Goal: Transaction & Acquisition: Purchase product/service

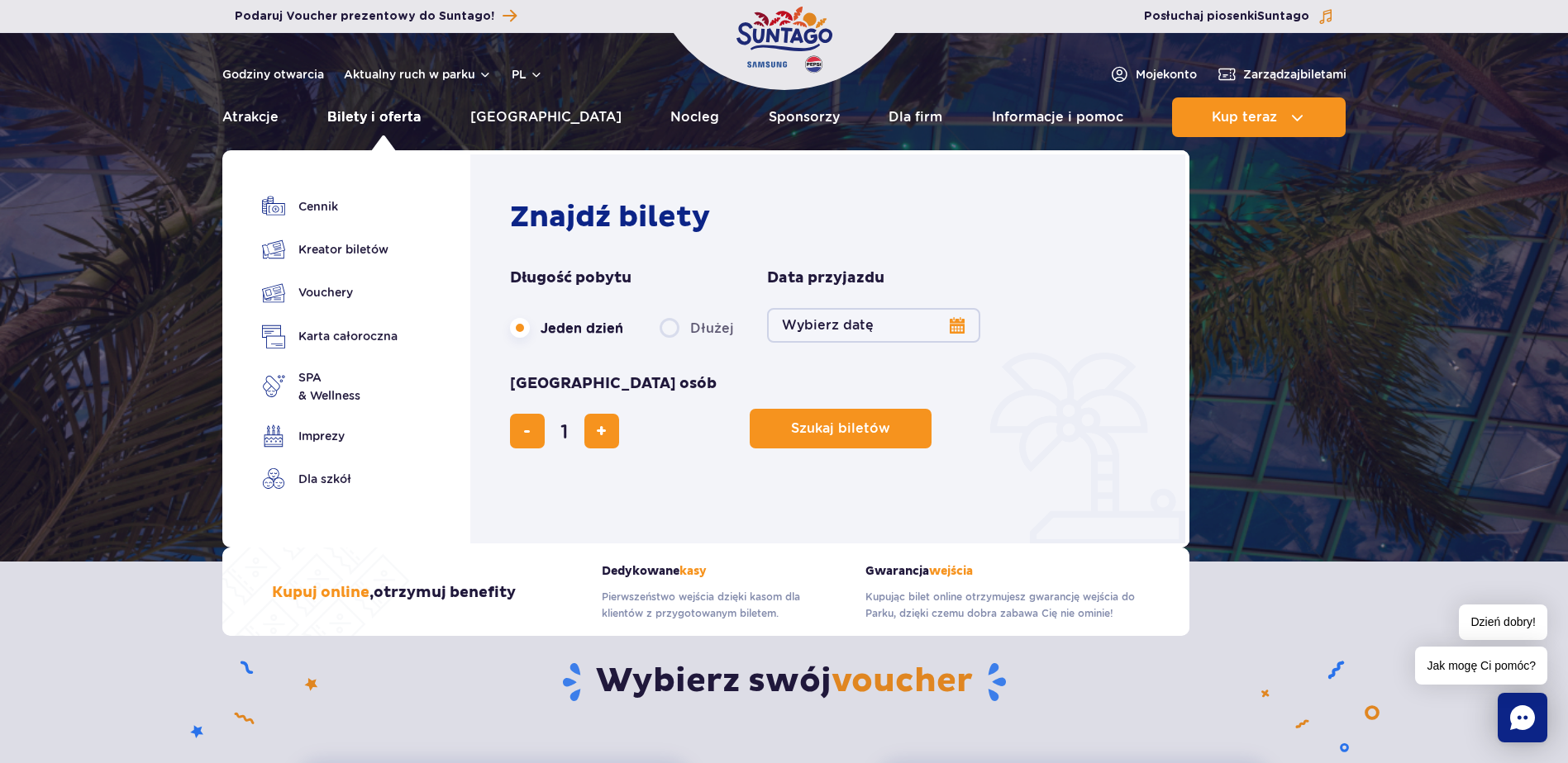
click at [395, 119] on link "Bilety i oferta" at bounding box center [373, 117] width 93 height 40
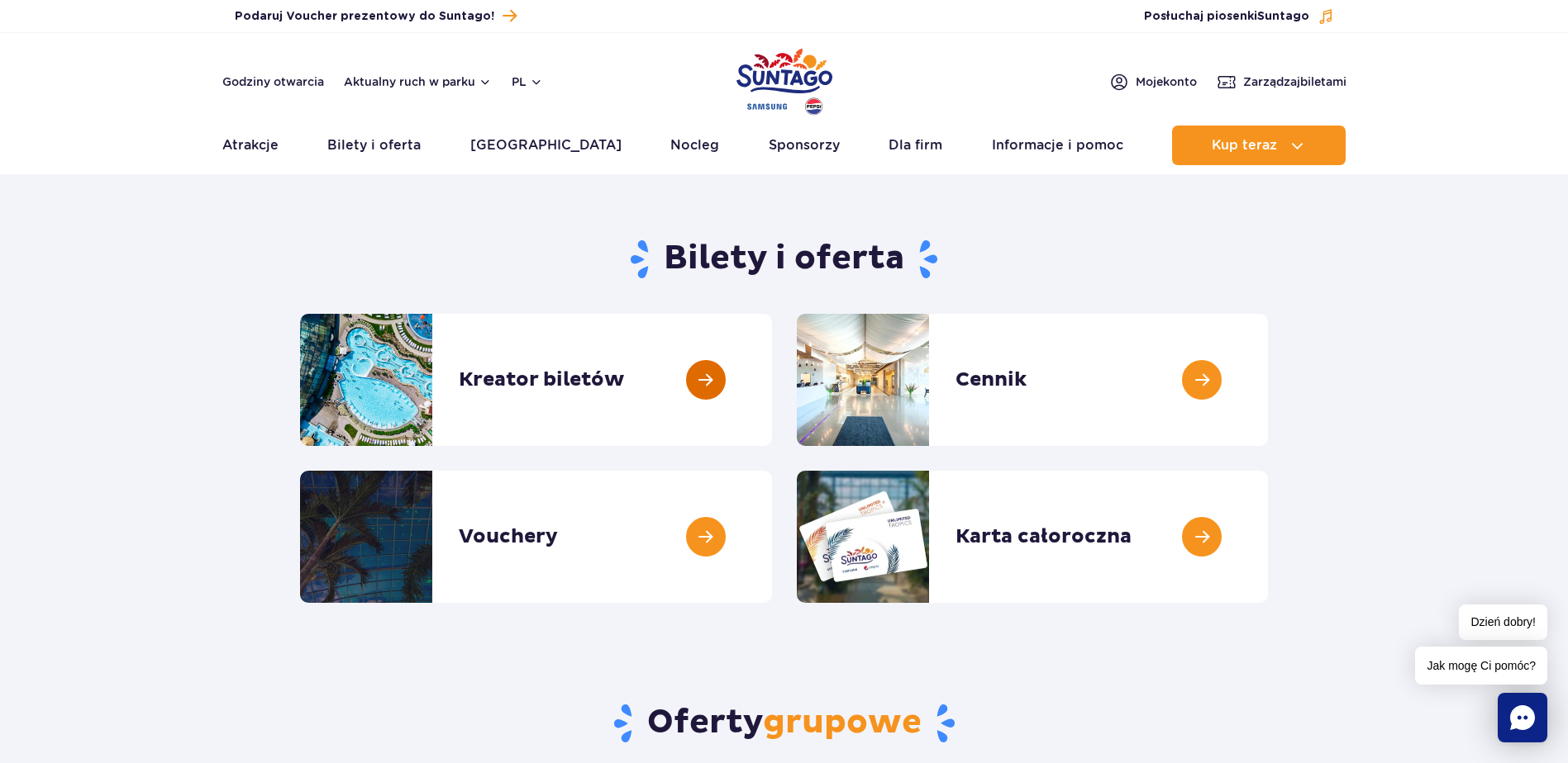
click at [772, 398] on link at bounding box center [772, 380] width 0 height 133
click at [1268, 389] on link at bounding box center [1268, 380] width 0 height 133
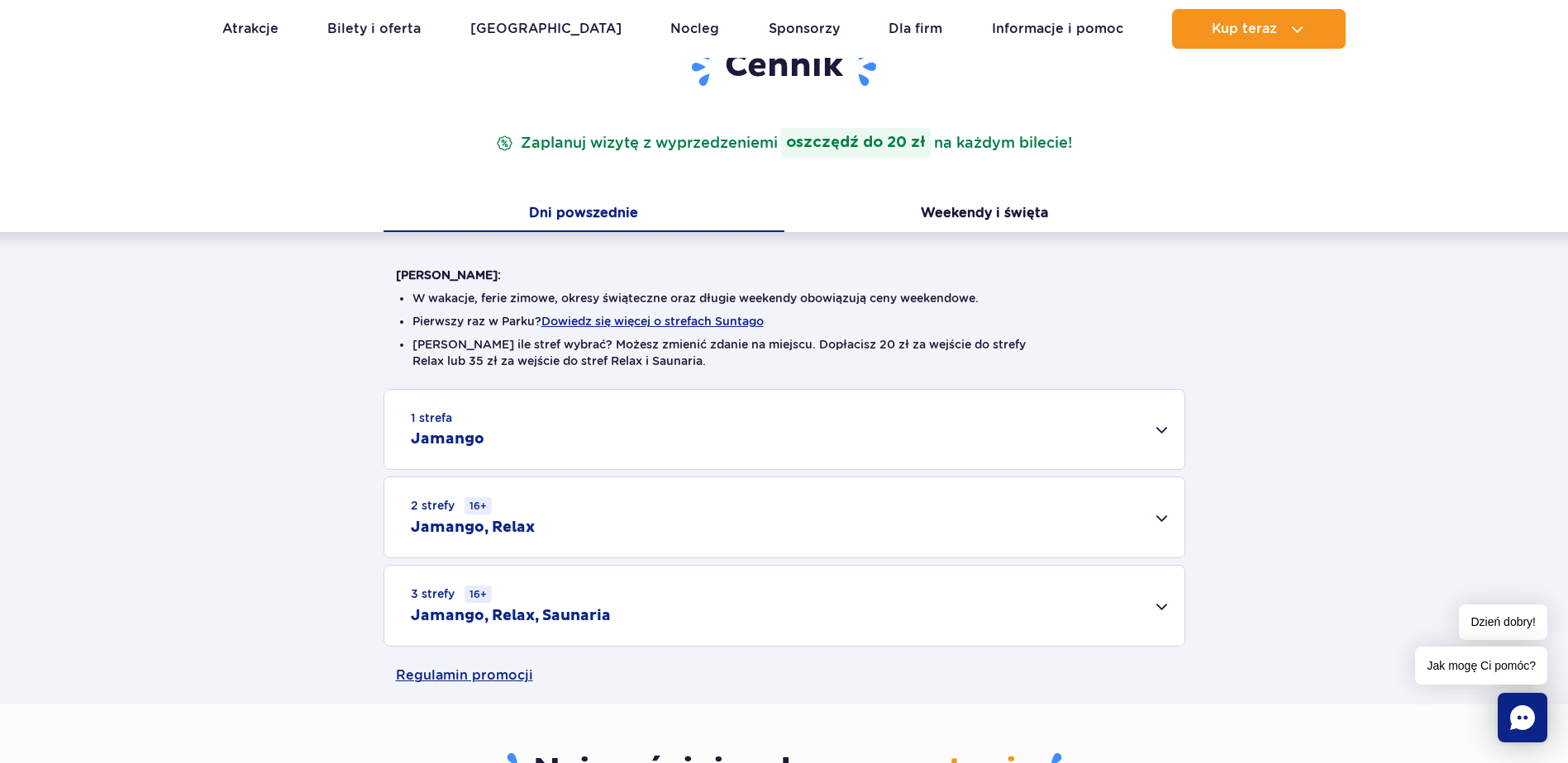
scroll to position [264, 0]
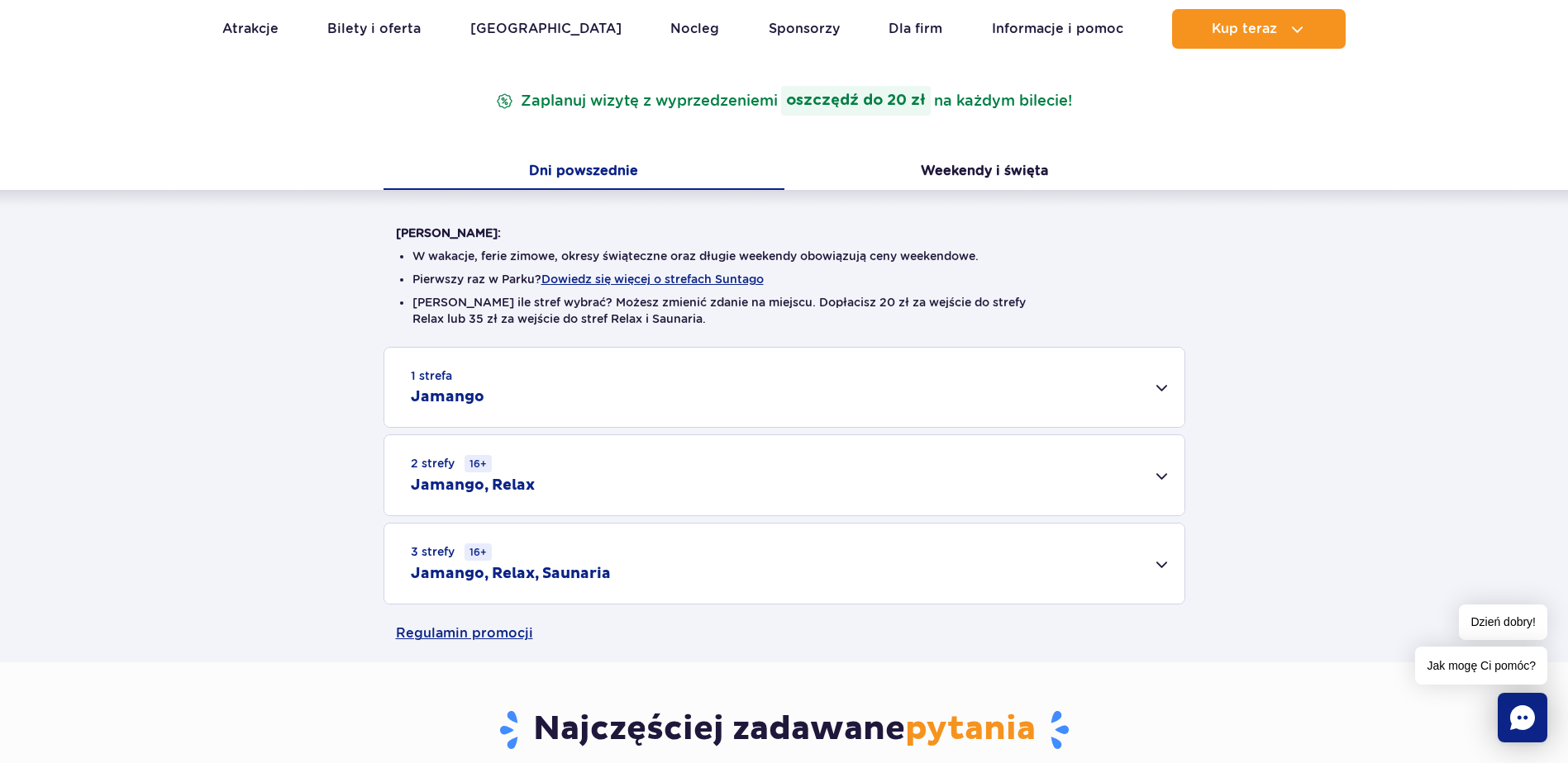
click at [742, 574] on div "3 strefy 16+ Jamango, Relax, Saunaria" at bounding box center [784, 563] width 800 height 80
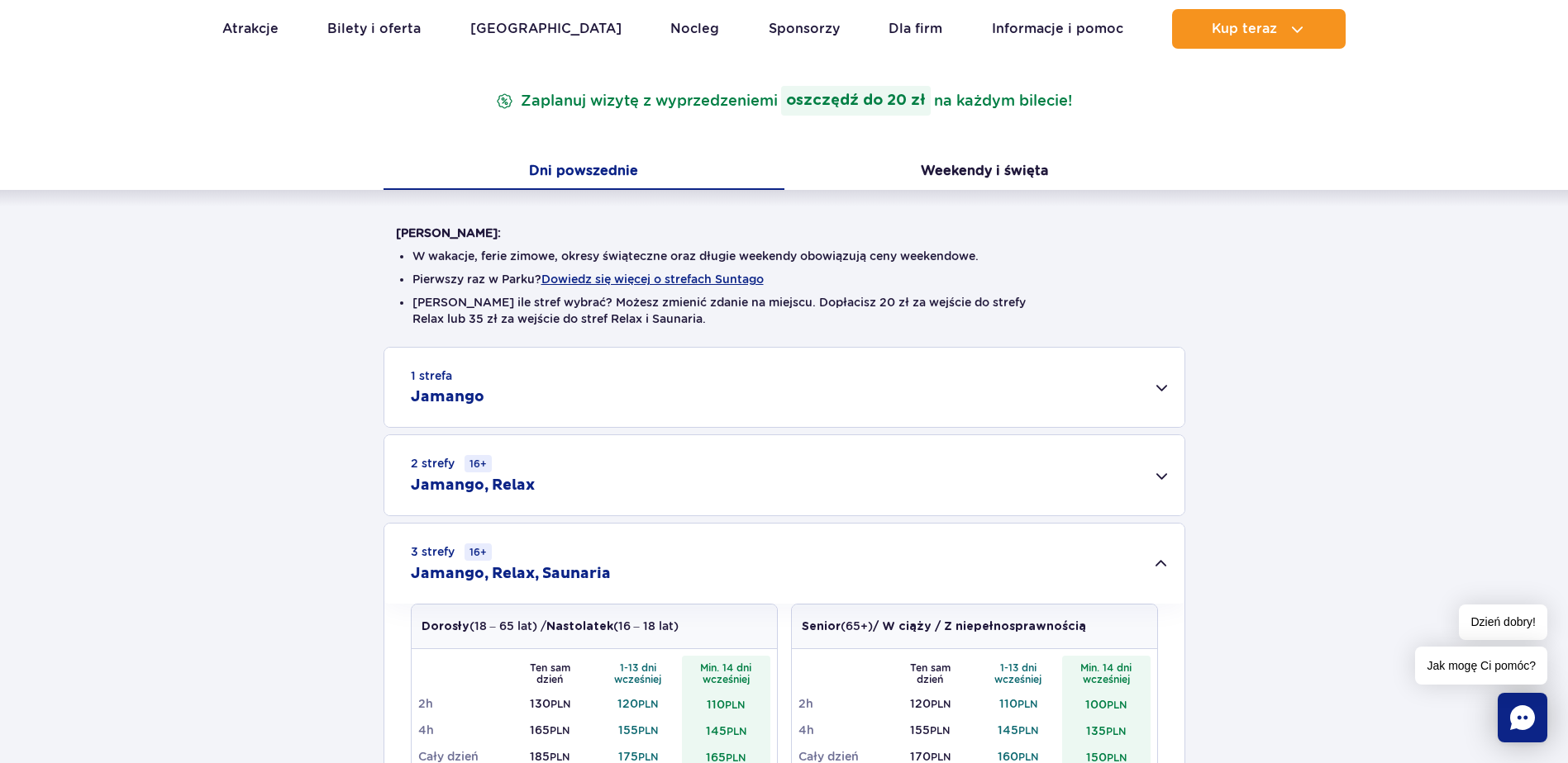
click at [1423, 280] on div "Warto wiedzieć: W wakacje, ferie zimowe, okresy świąteczne oraz długie weekendy…" at bounding box center [784, 509] width 1568 height 639
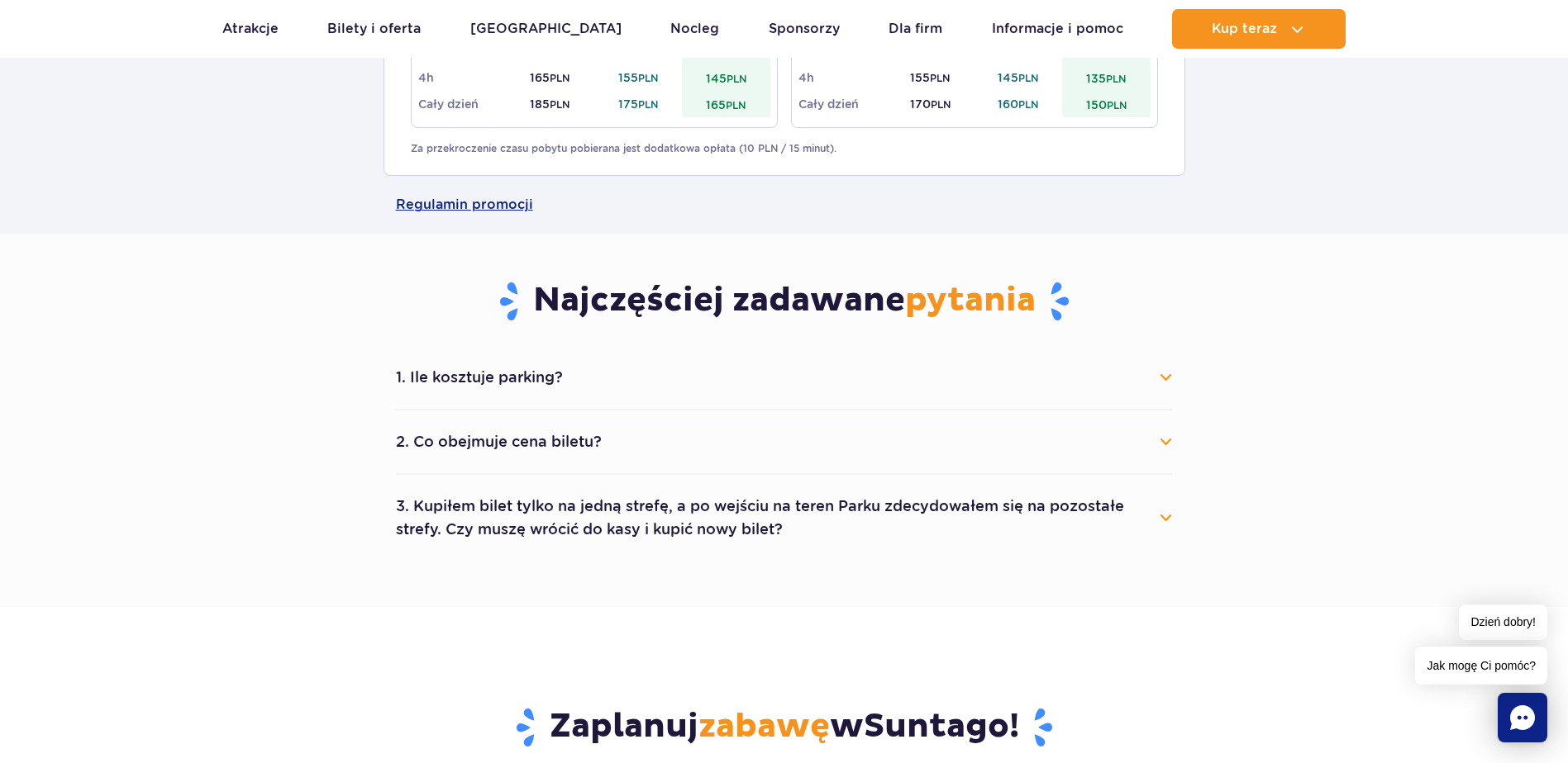
scroll to position [925, 0]
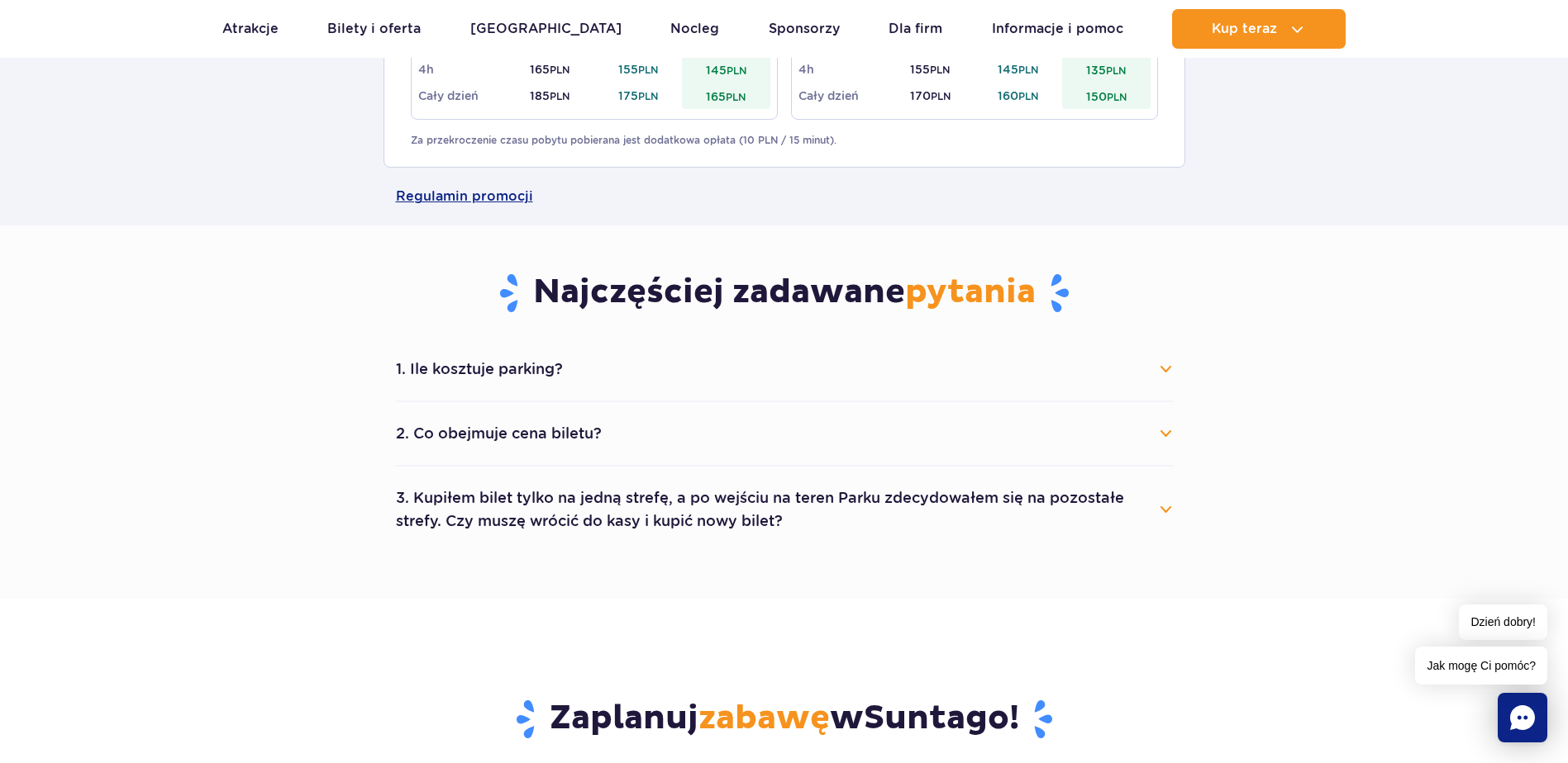
click at [1162, 359] on button "1. Ile kosztuje parking?" at bounding box center [784, 368] width 777 height 36
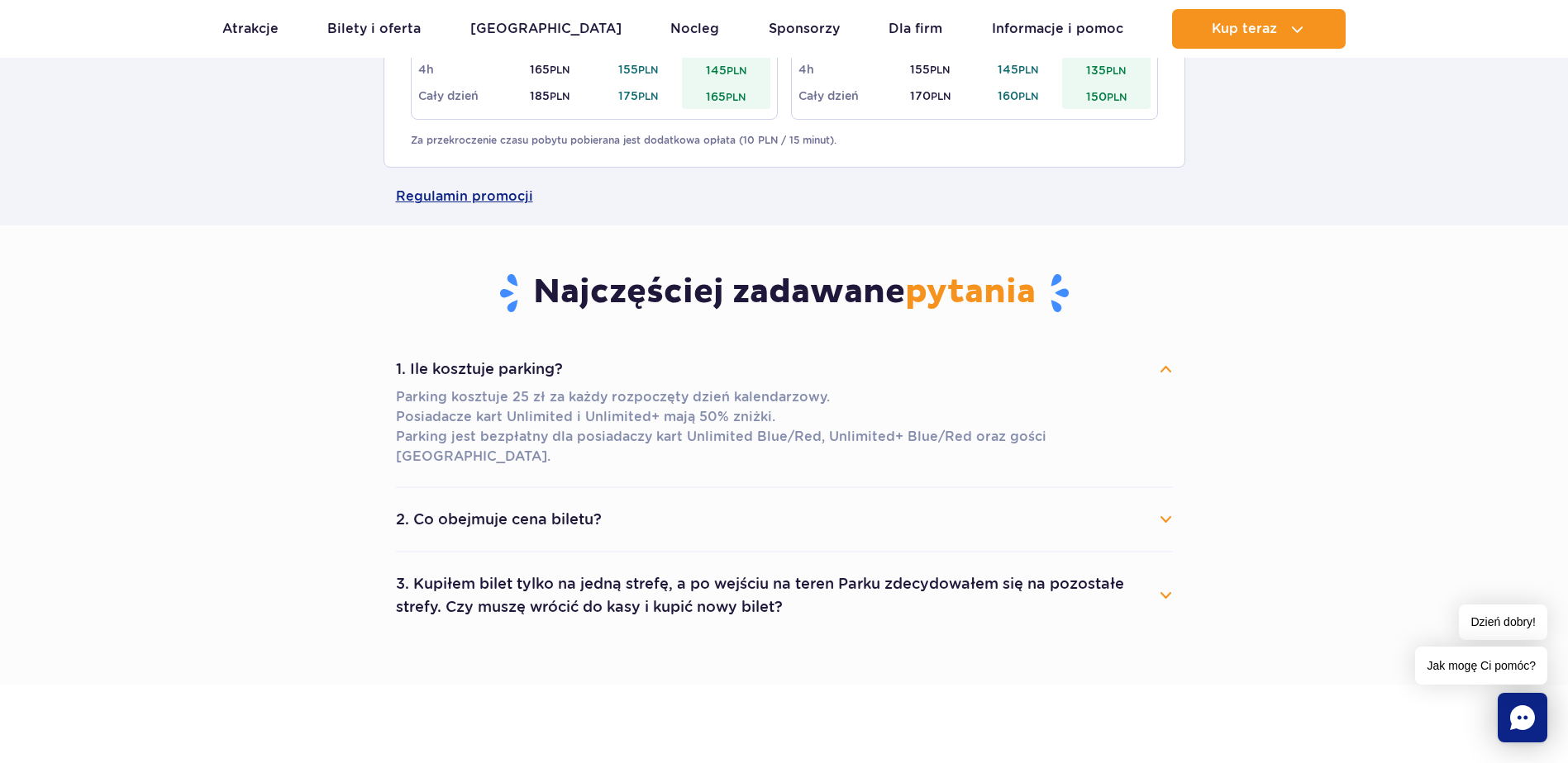
click at [1007, 503] on button "2. Co obejmuje cena biletu?" at bounding box center [784, 519] width 777 height 36
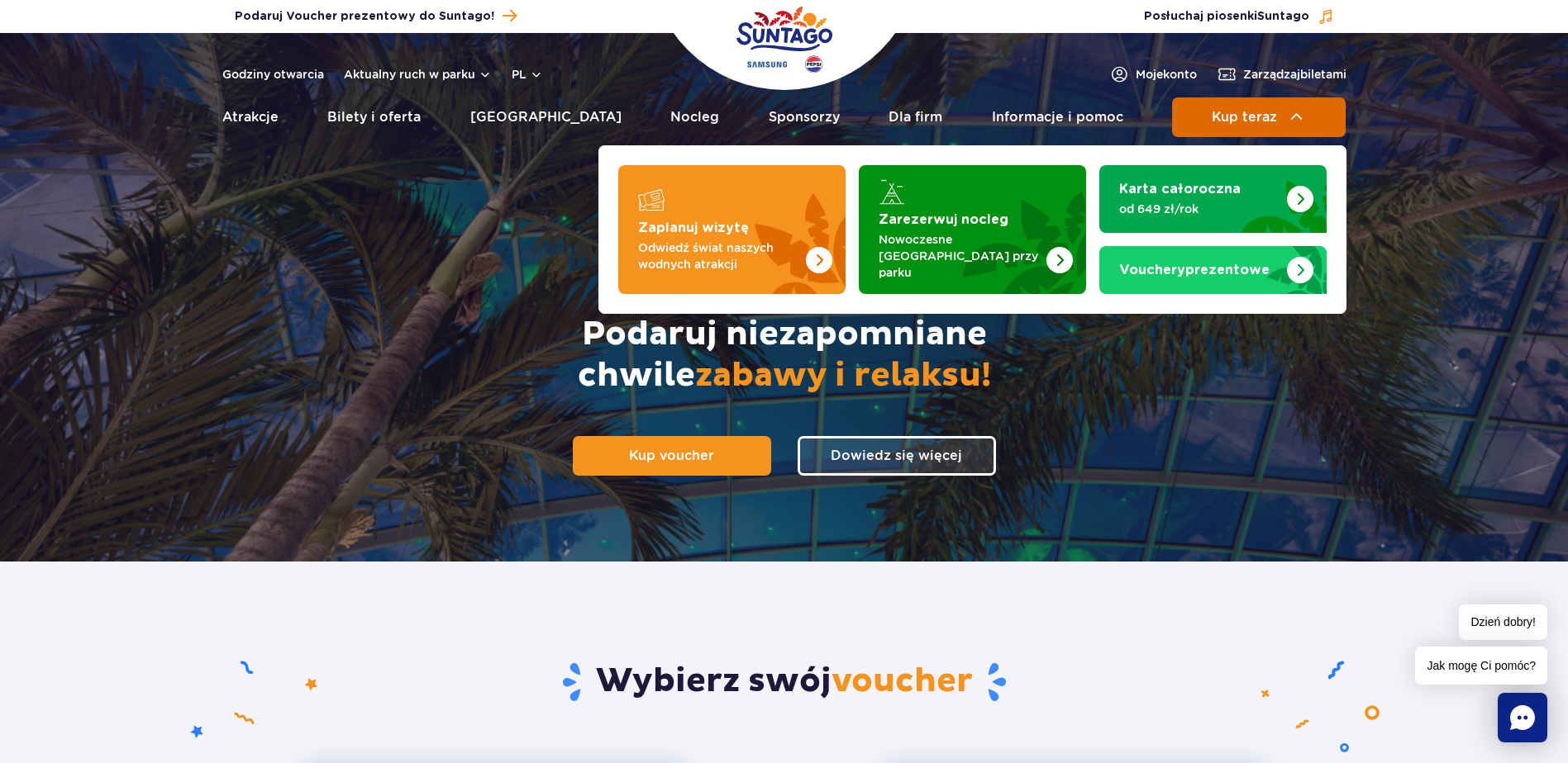
click at [1237, 133] on button "Kup teraz" at bounding box center [1259, 117] width 173 height 40
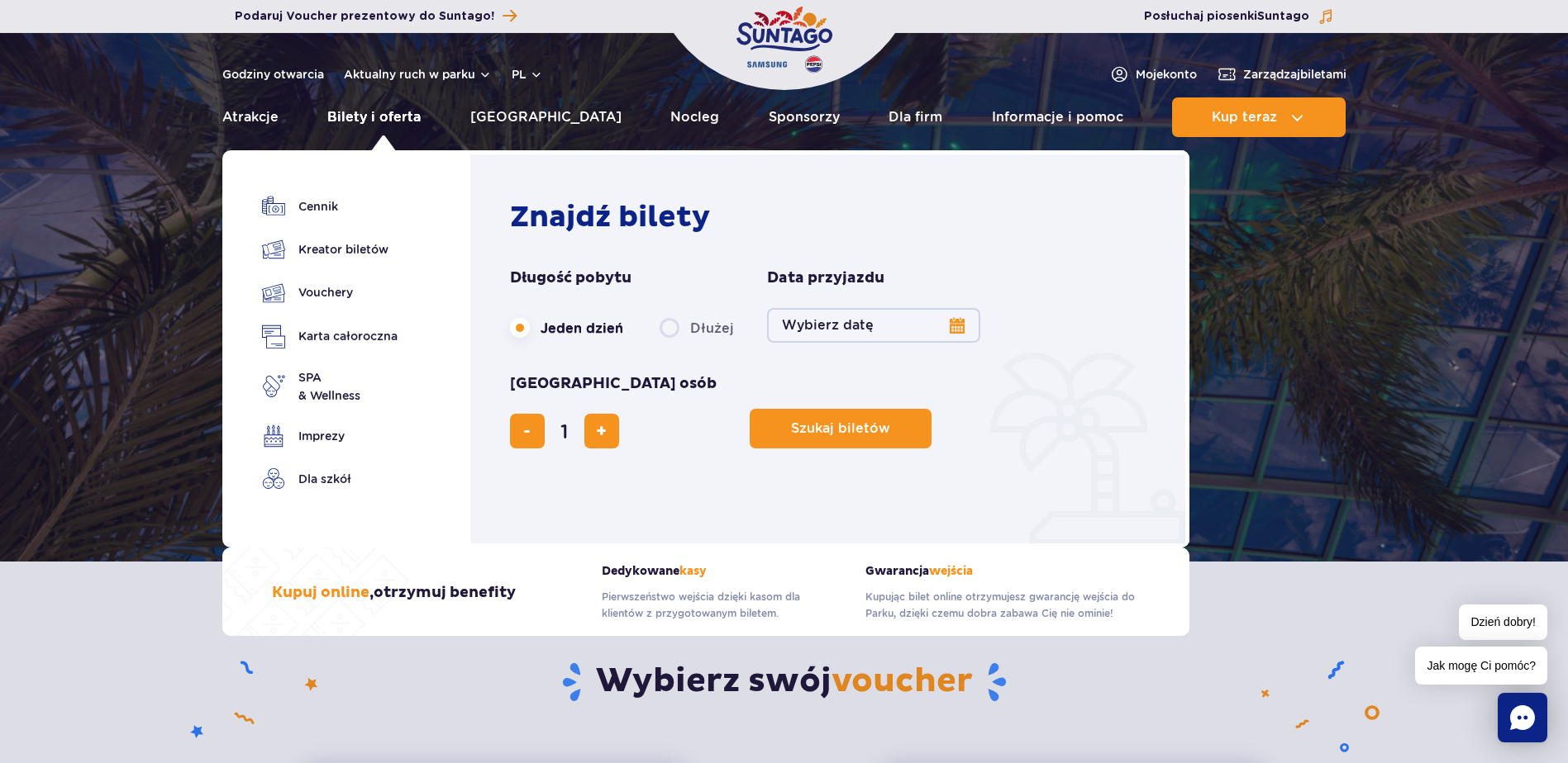
click at [395, 125] on link "Bilety i oferta" at bounding box center [373, 117] width 93 height 40
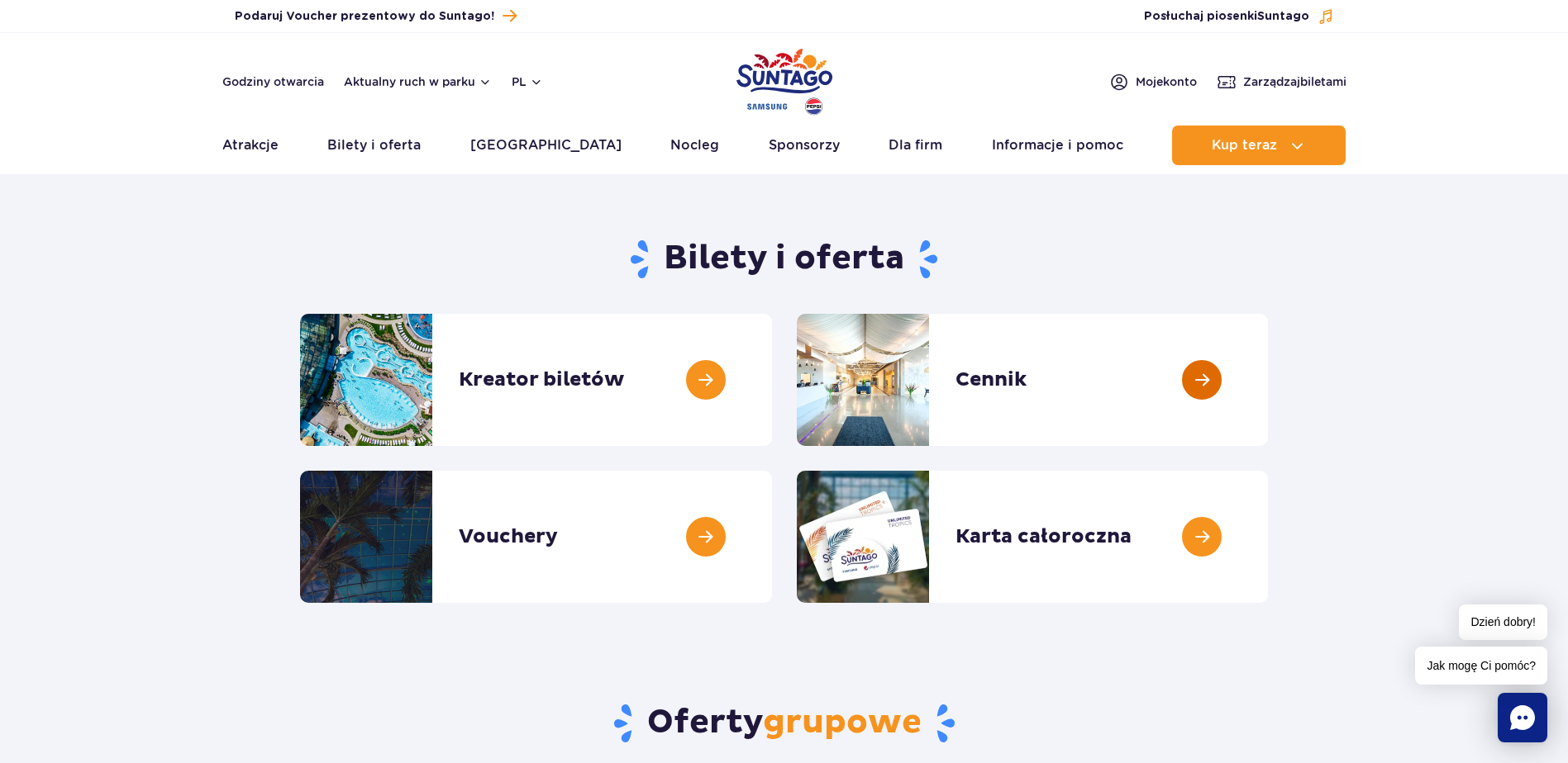
click at [1268, 427] on link at bounding box center [1268, 380] width 0 height 133
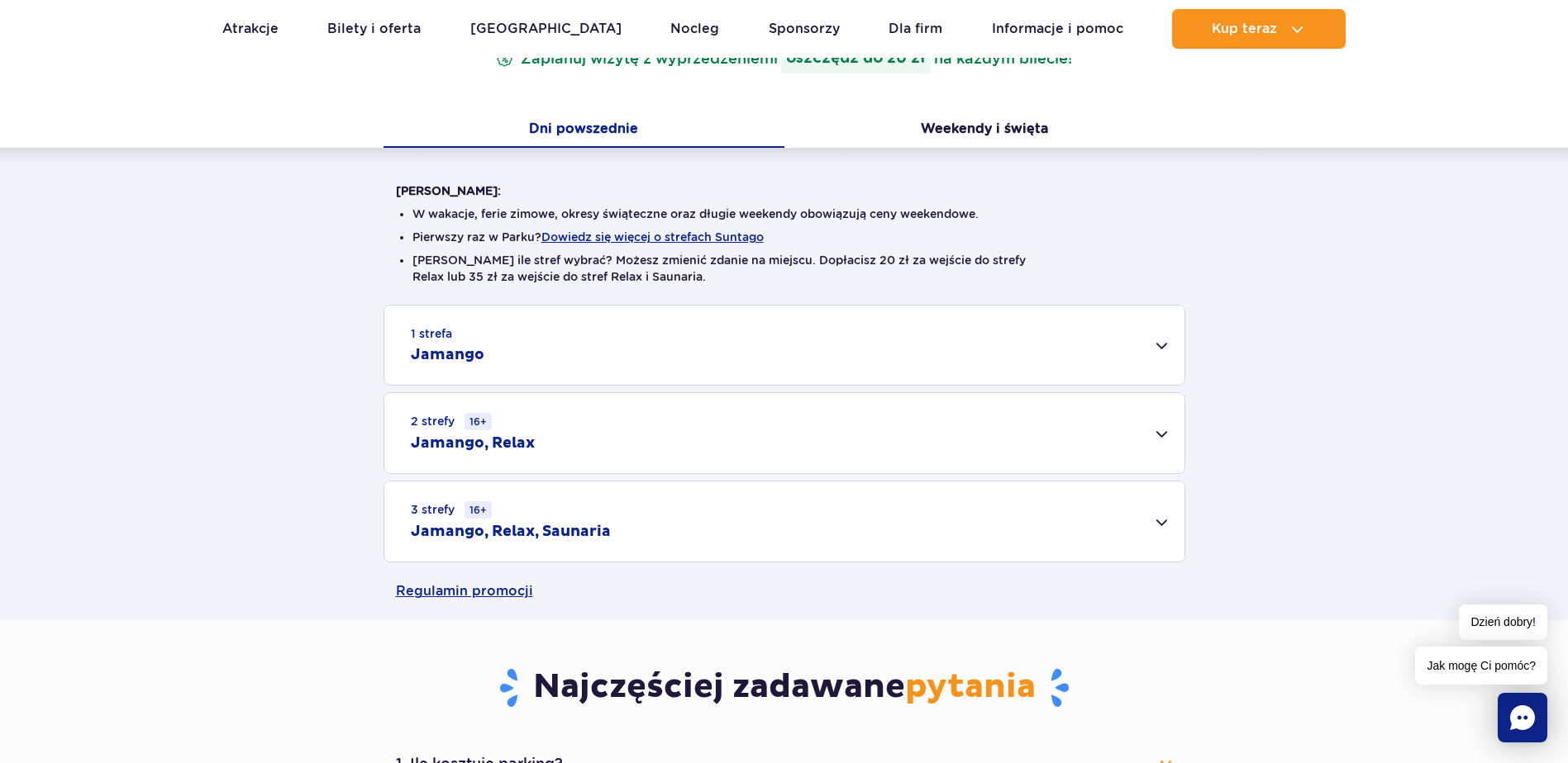
scroll to position [383, 0]
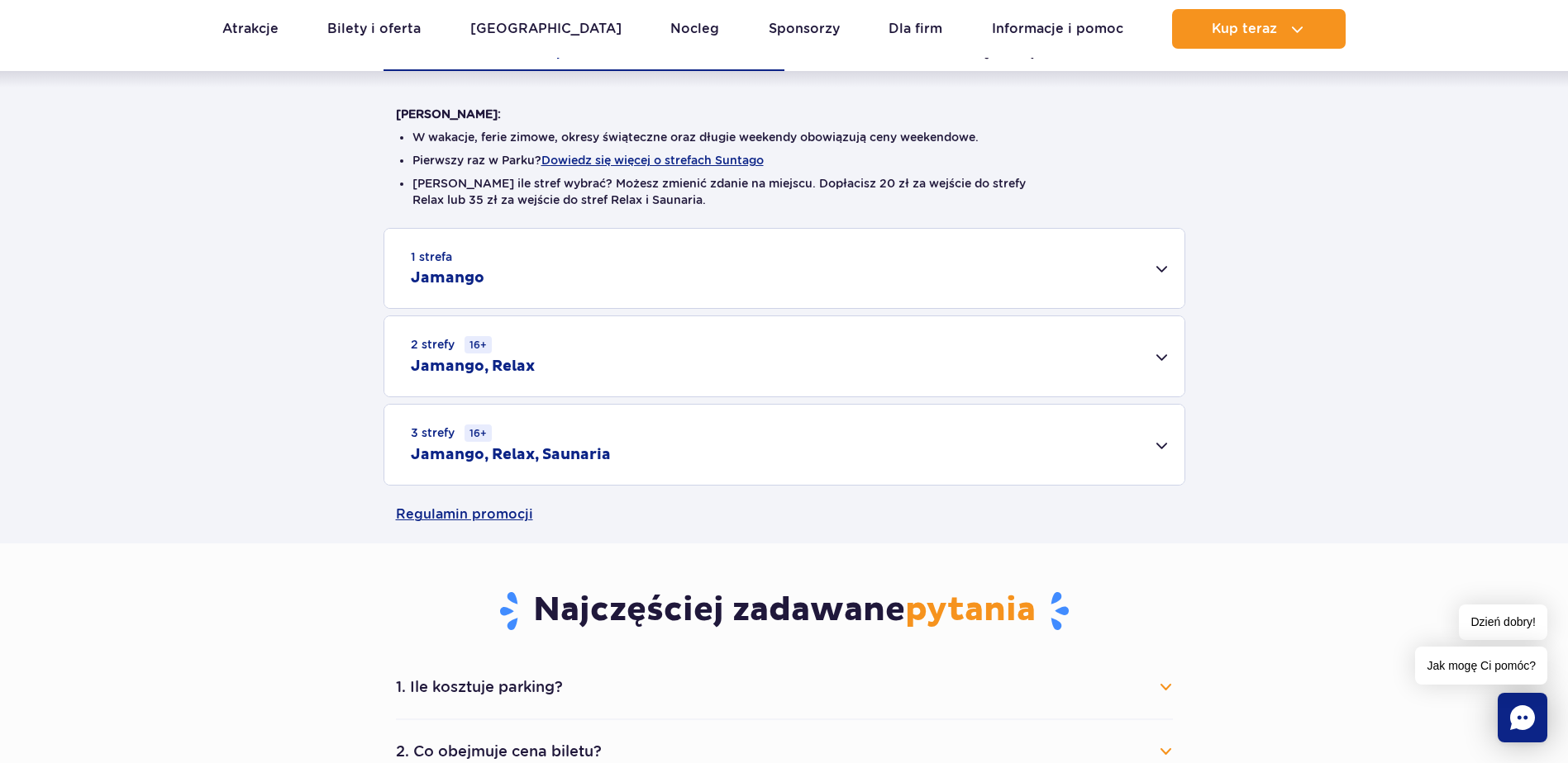
click at [965, 444] on div "3 strefy 16+ Jamango, Relax, Saunaria" at bounding box center [784, 445] width 800 height 80
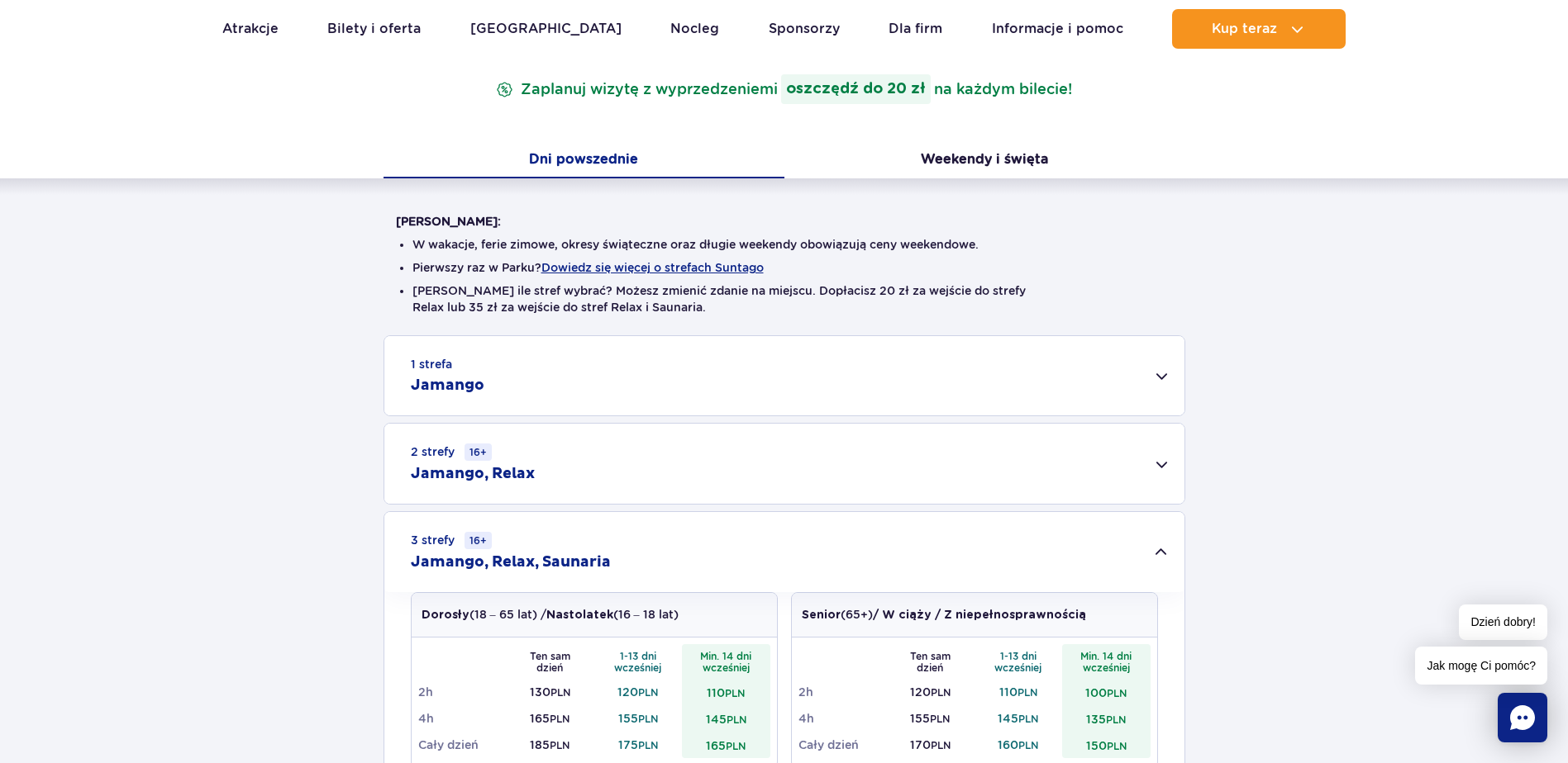
scroll to position [239, 0]
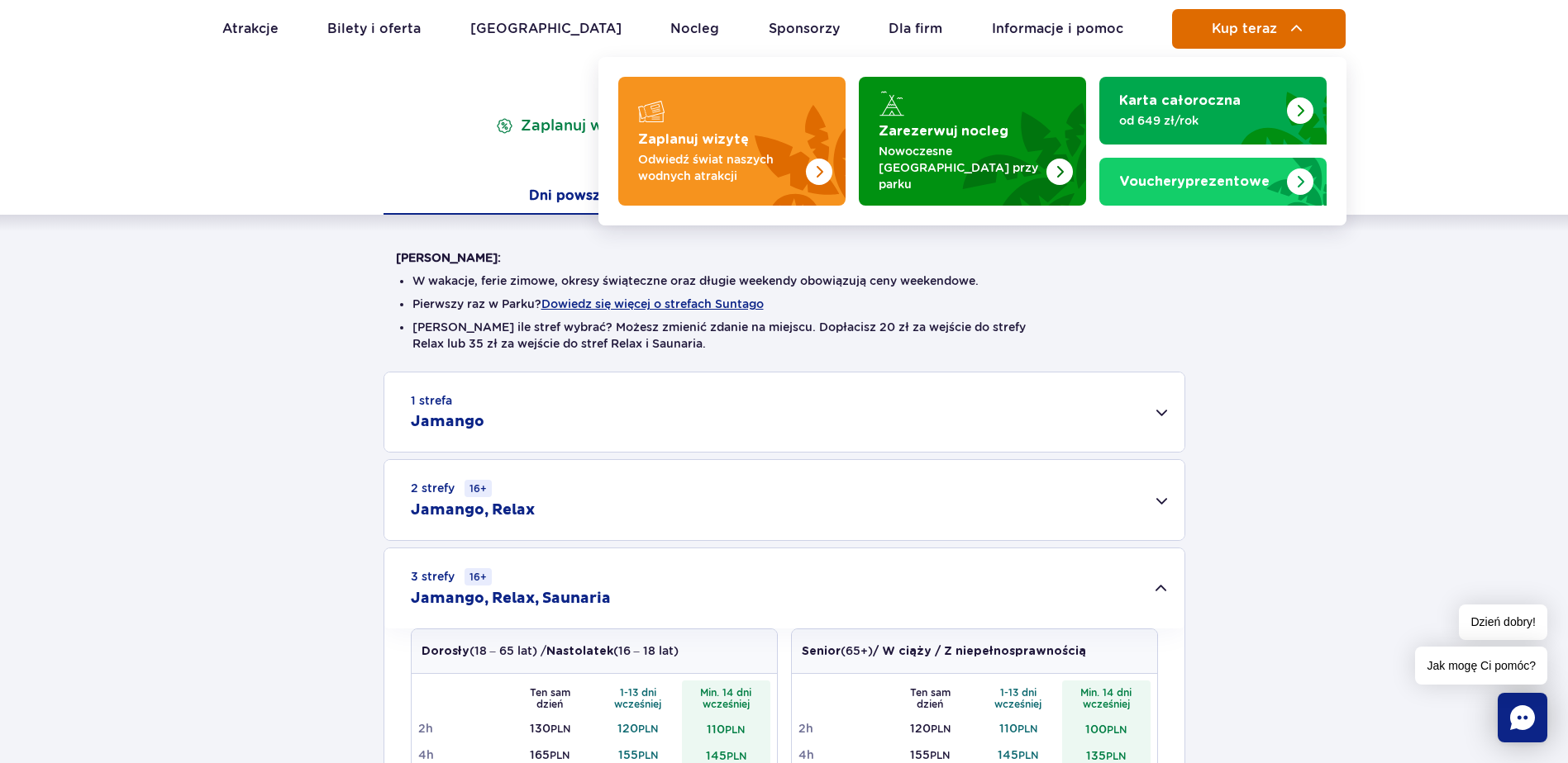
click at [1238, 36] on span "Kup teraz" at bounding box center [1244, 29] width 65 height 15
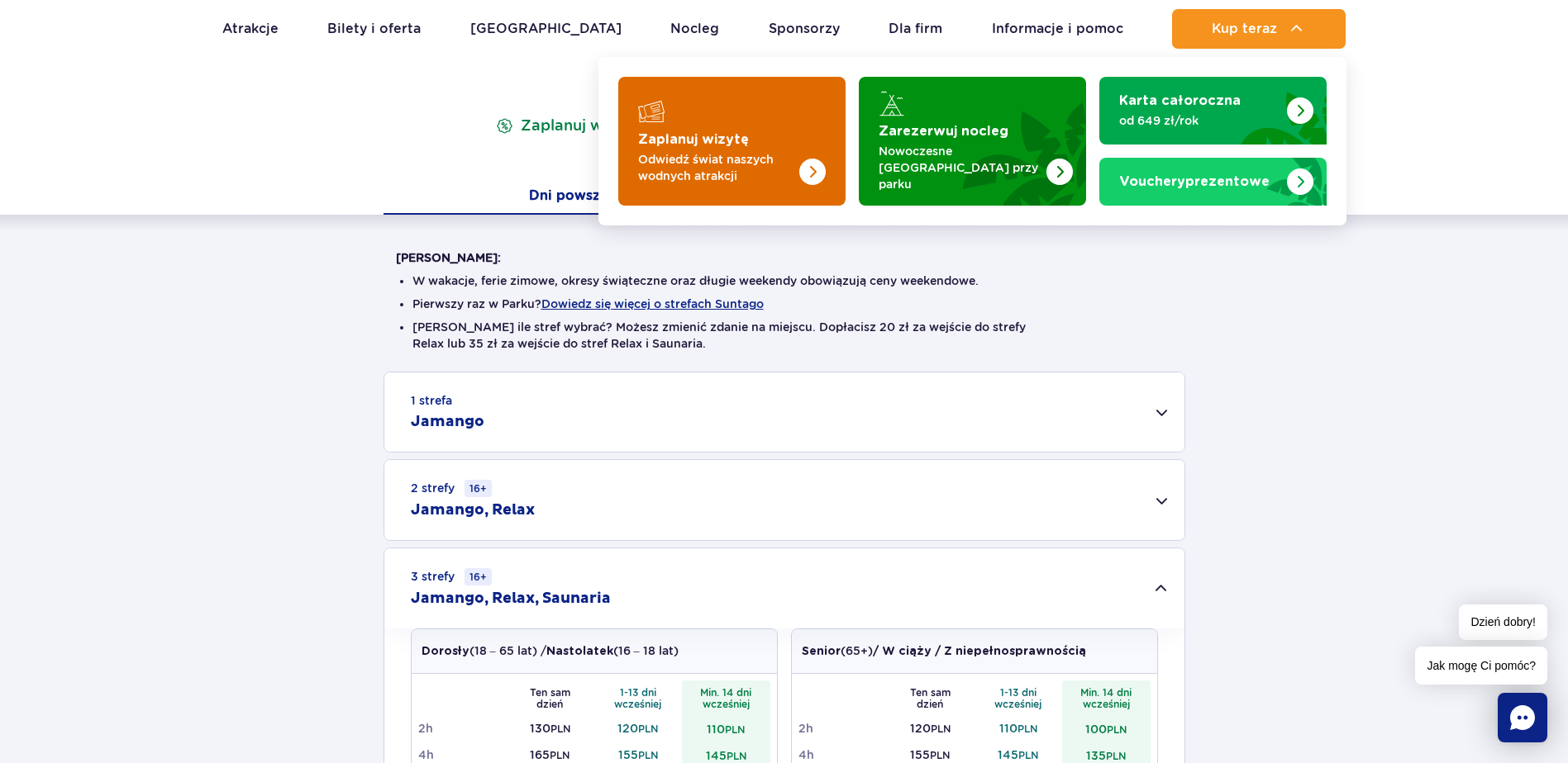
click at [787, 132] on img "Zaplanuj wizytę" at bounding box center [779, 141] width 132 height 129
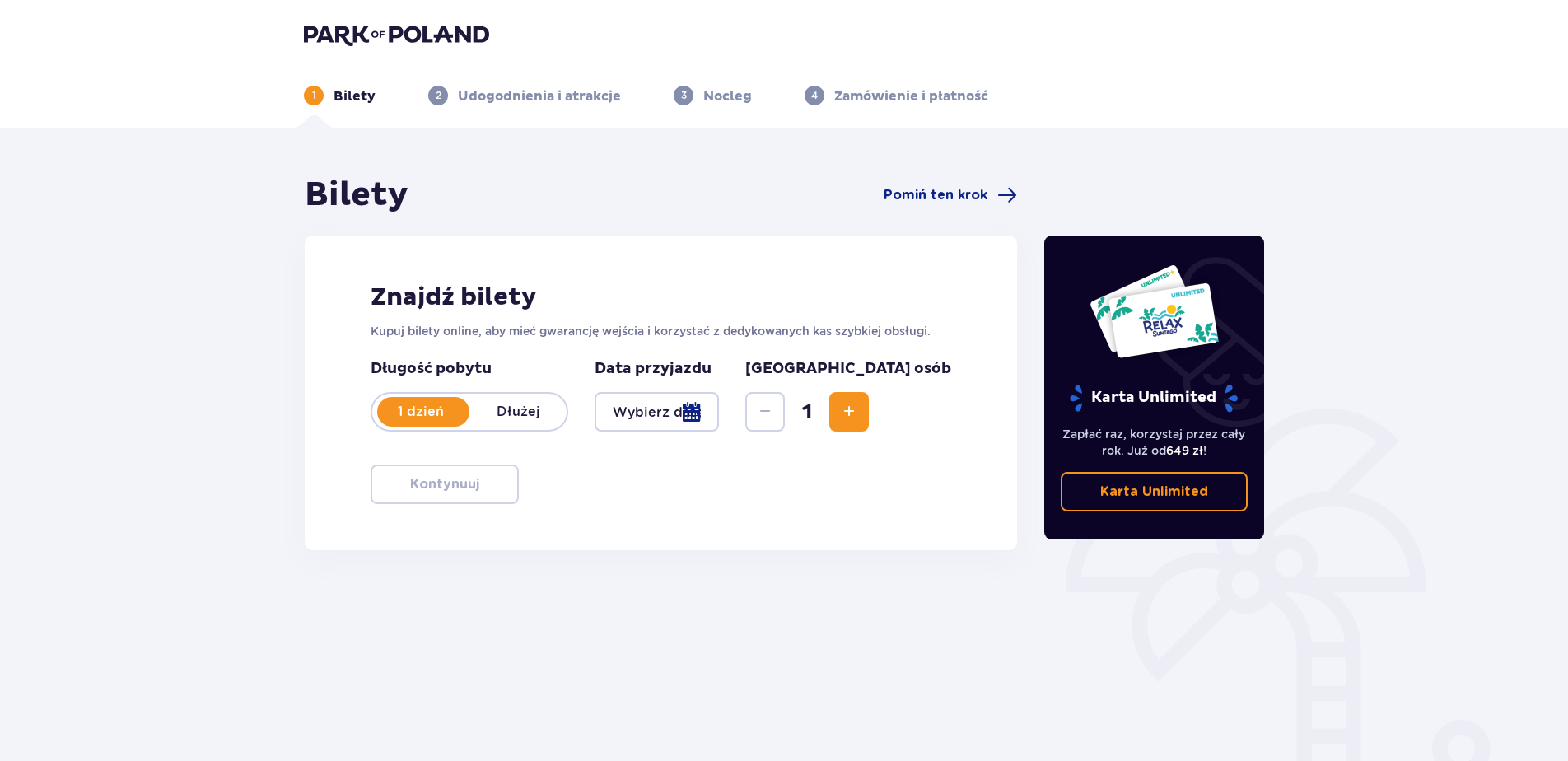
click at [684, 408] on div at bounding box center [657, 411] width 125 height 39
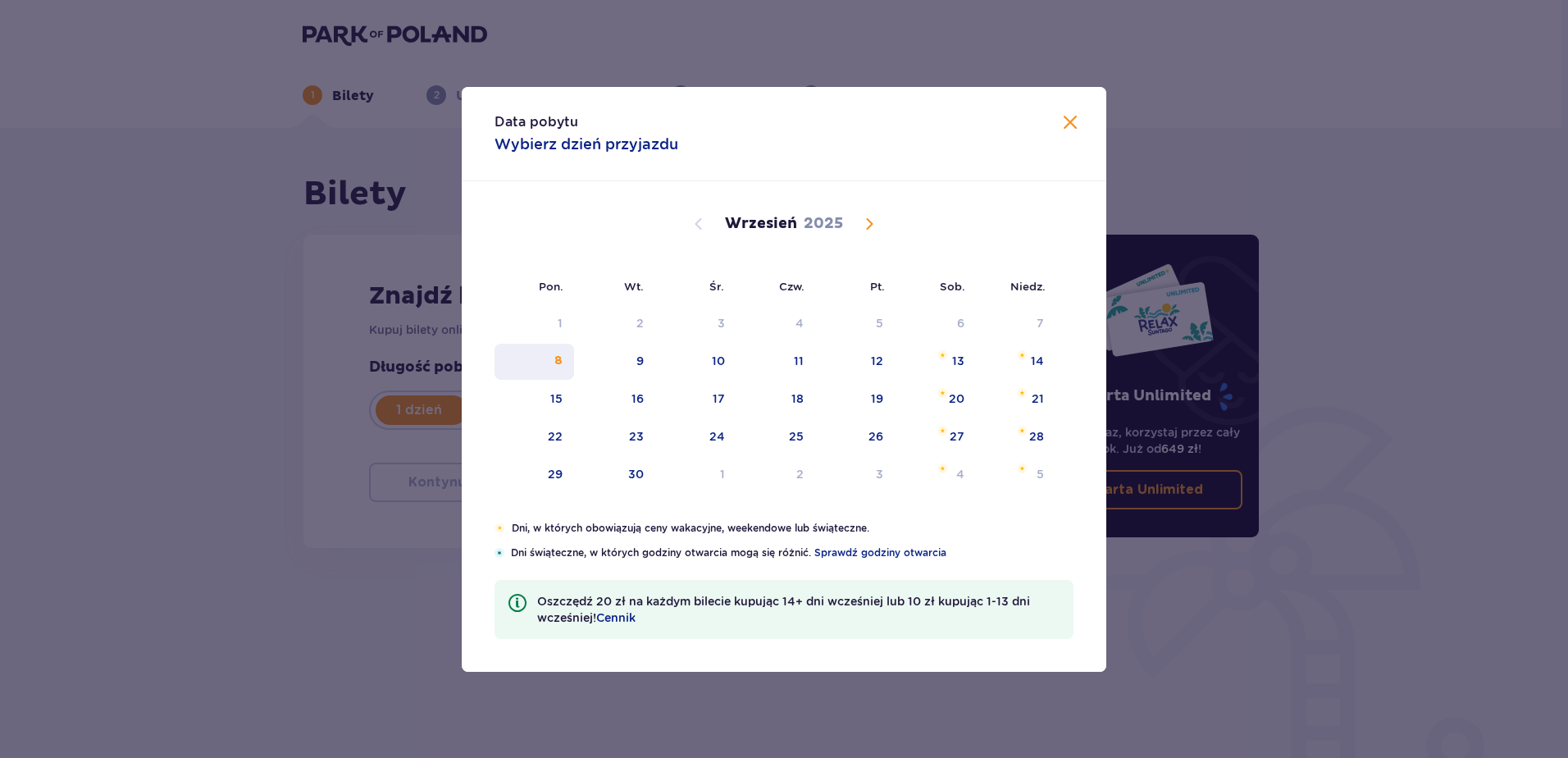
click at [549, 364] on div "8" at bounding box center [534, 361] width 79 height 36
type input "[DATE]"
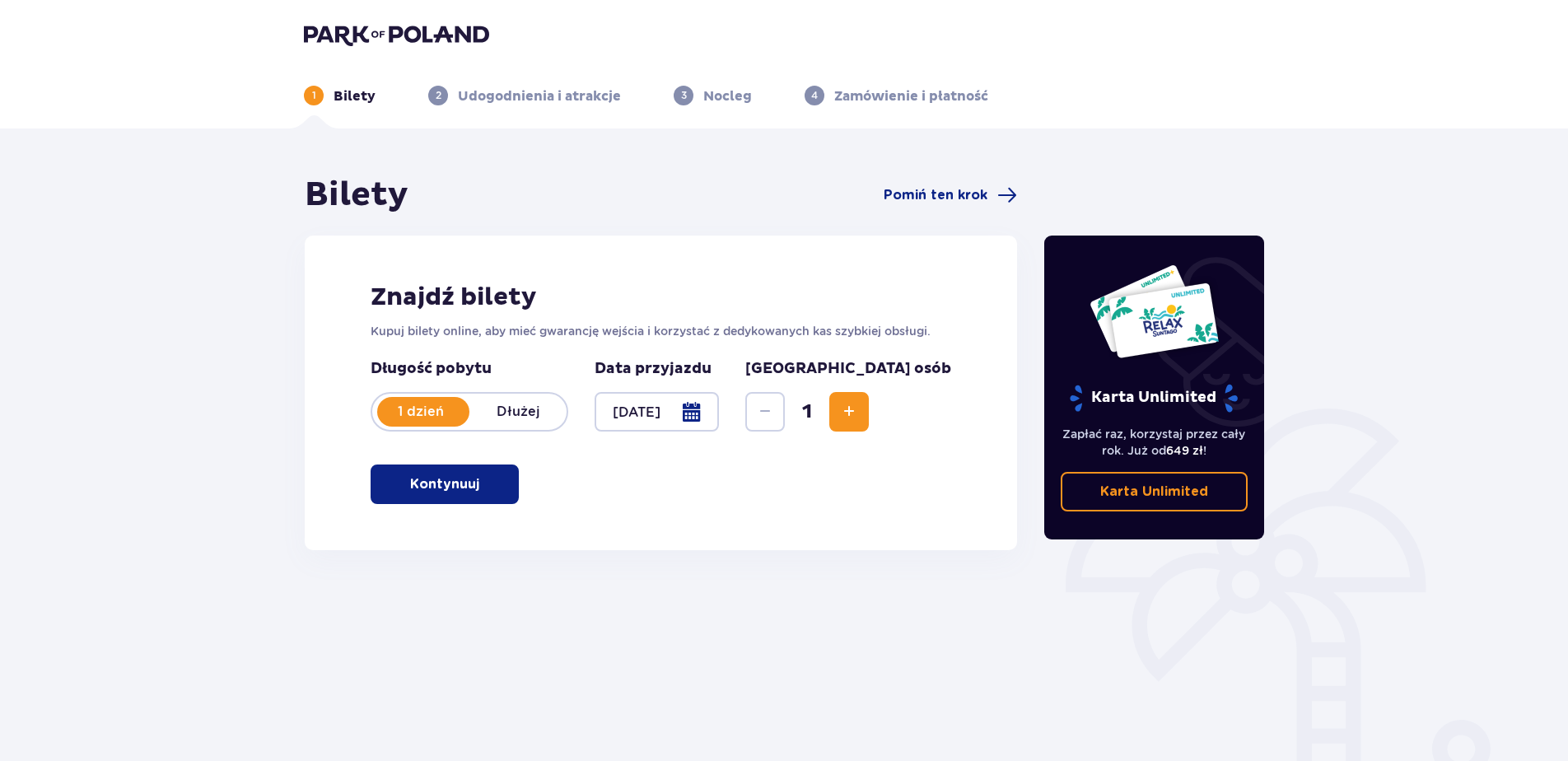
click at [859, 410] on span "Increase" at bounding box center [850, 412] width 20 height 20
click at [418, 484] on p "Kontynuuj" at bounding box center [444, 485] width 69 height 18
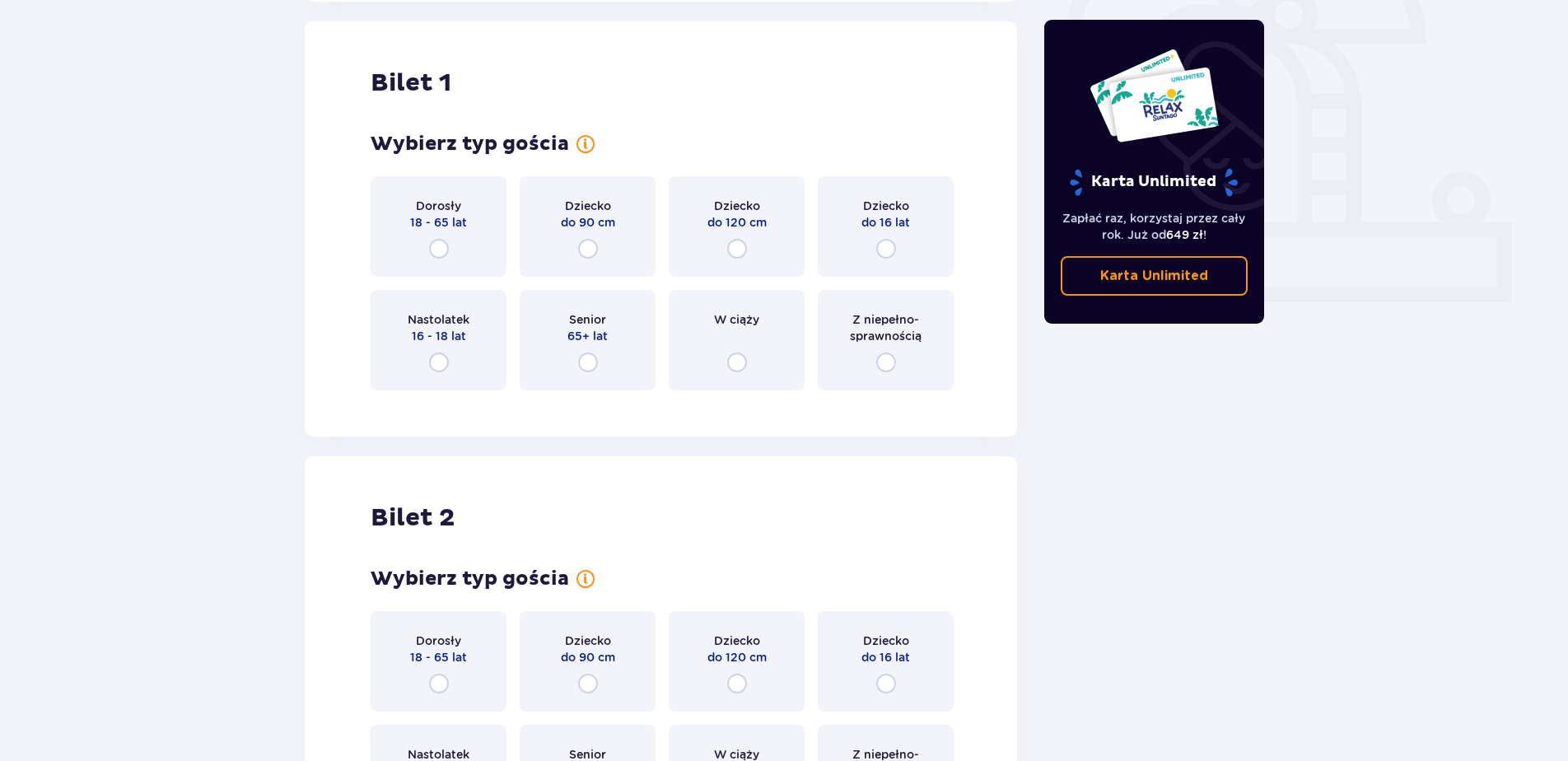
scroll to position [551, 0]
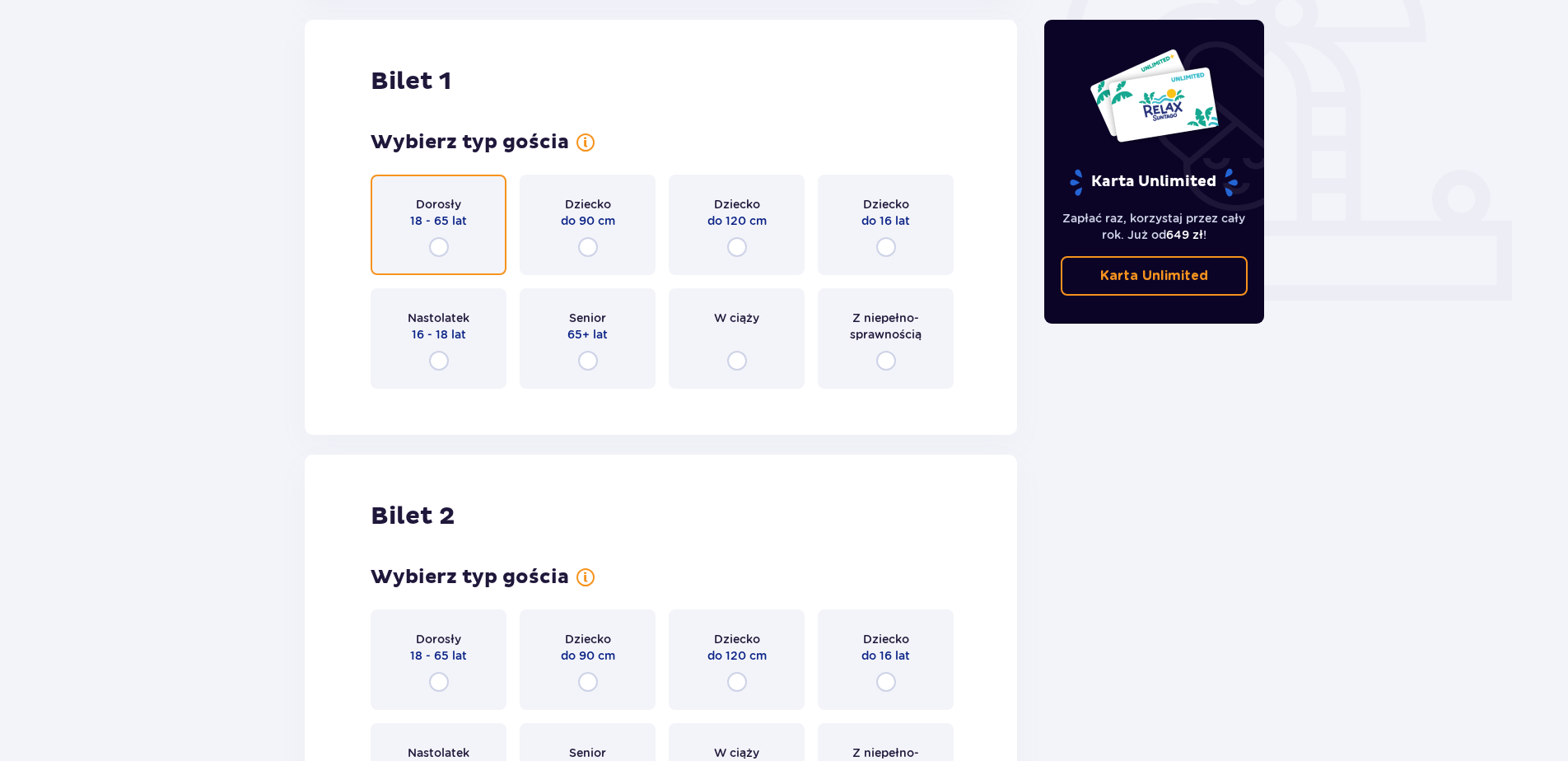
click at [438, 245] on input "radio" at bounding box center [439, 247] width 20 height 20
radio input "true"
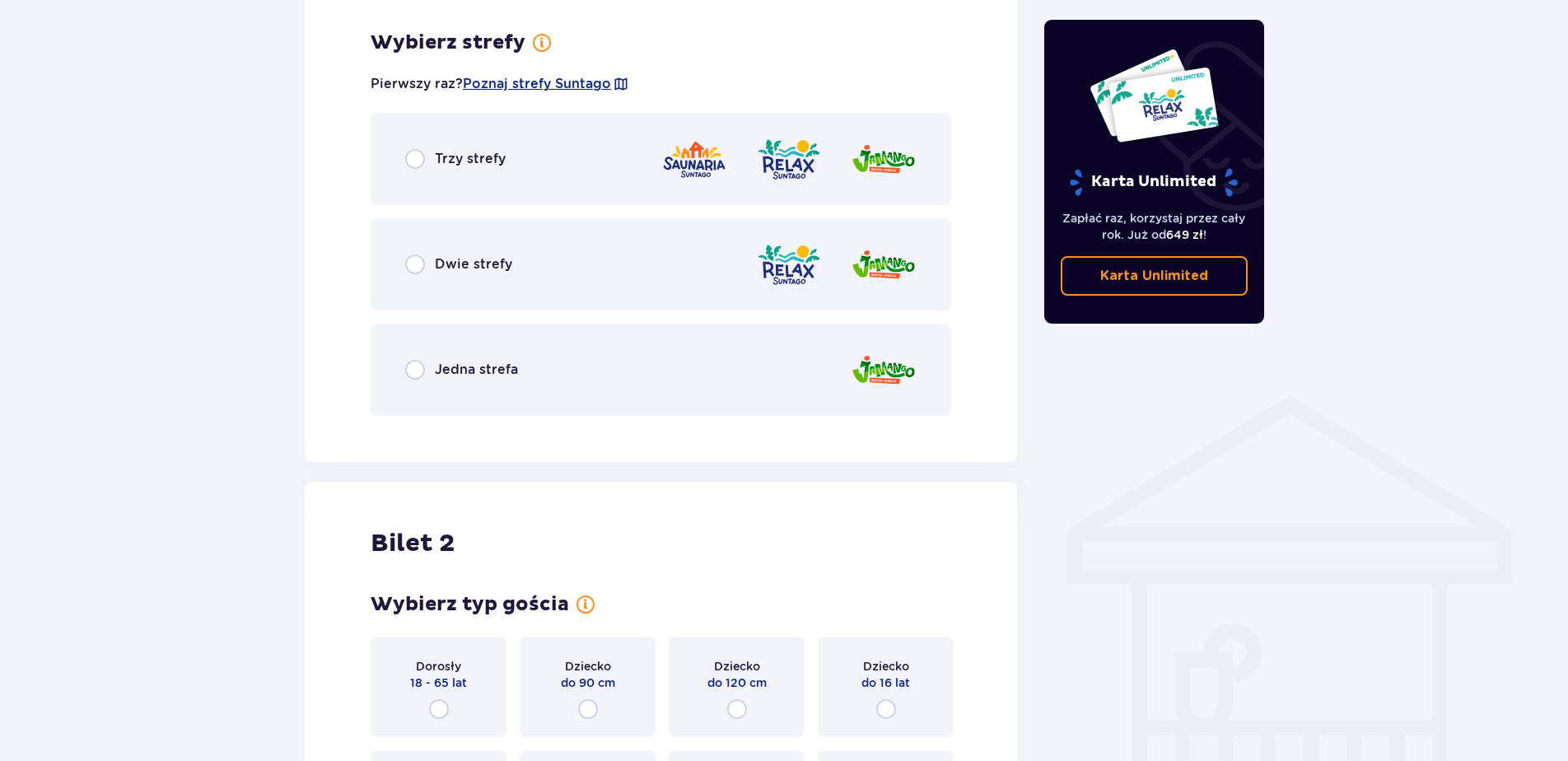
scroll to position [953, 0]
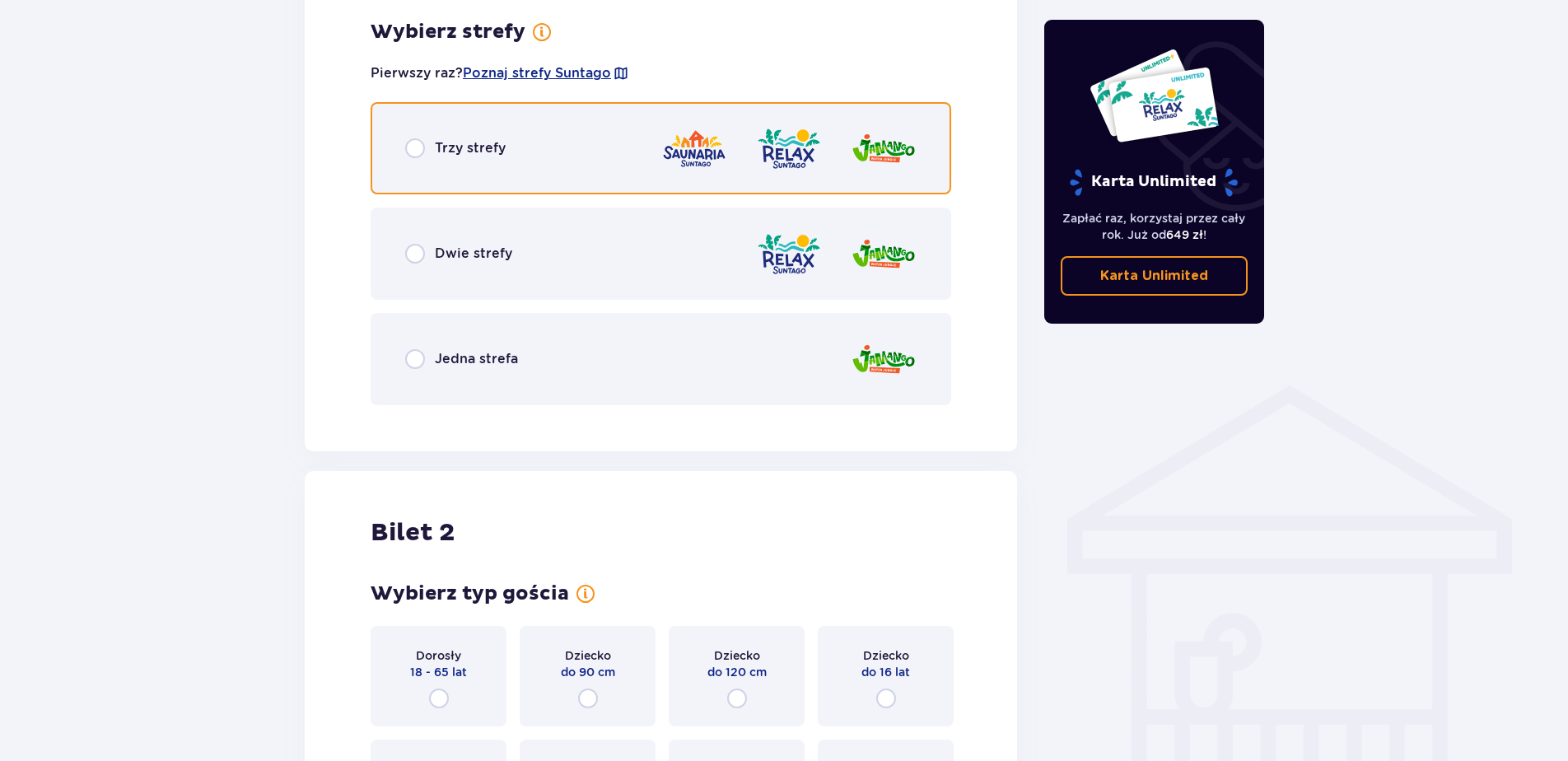
click at [411, 152] on input "radio" at bounding box center [416, 149] width 20 height 20
radio input "true"
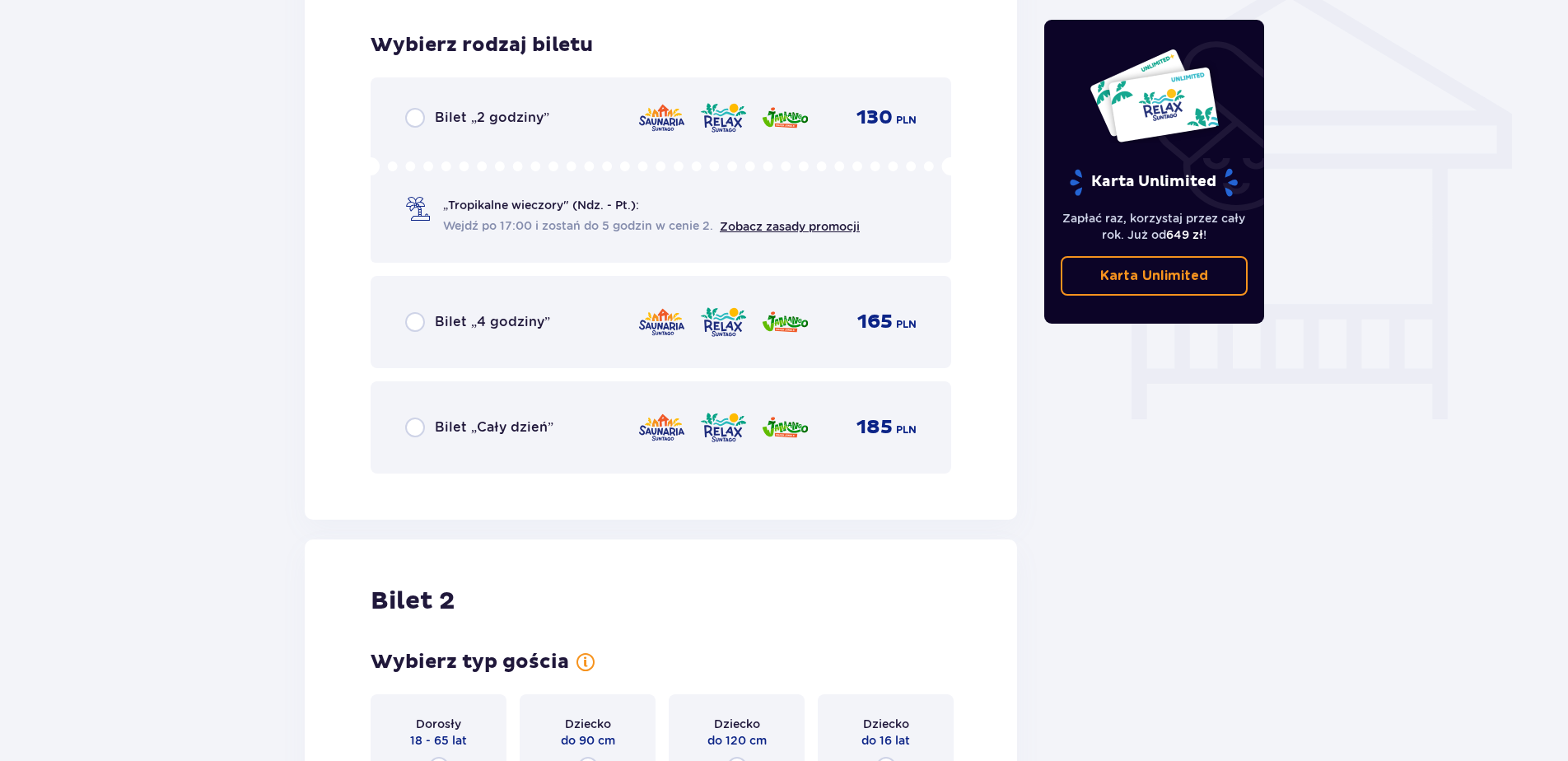
scroll to position [1371, 0]
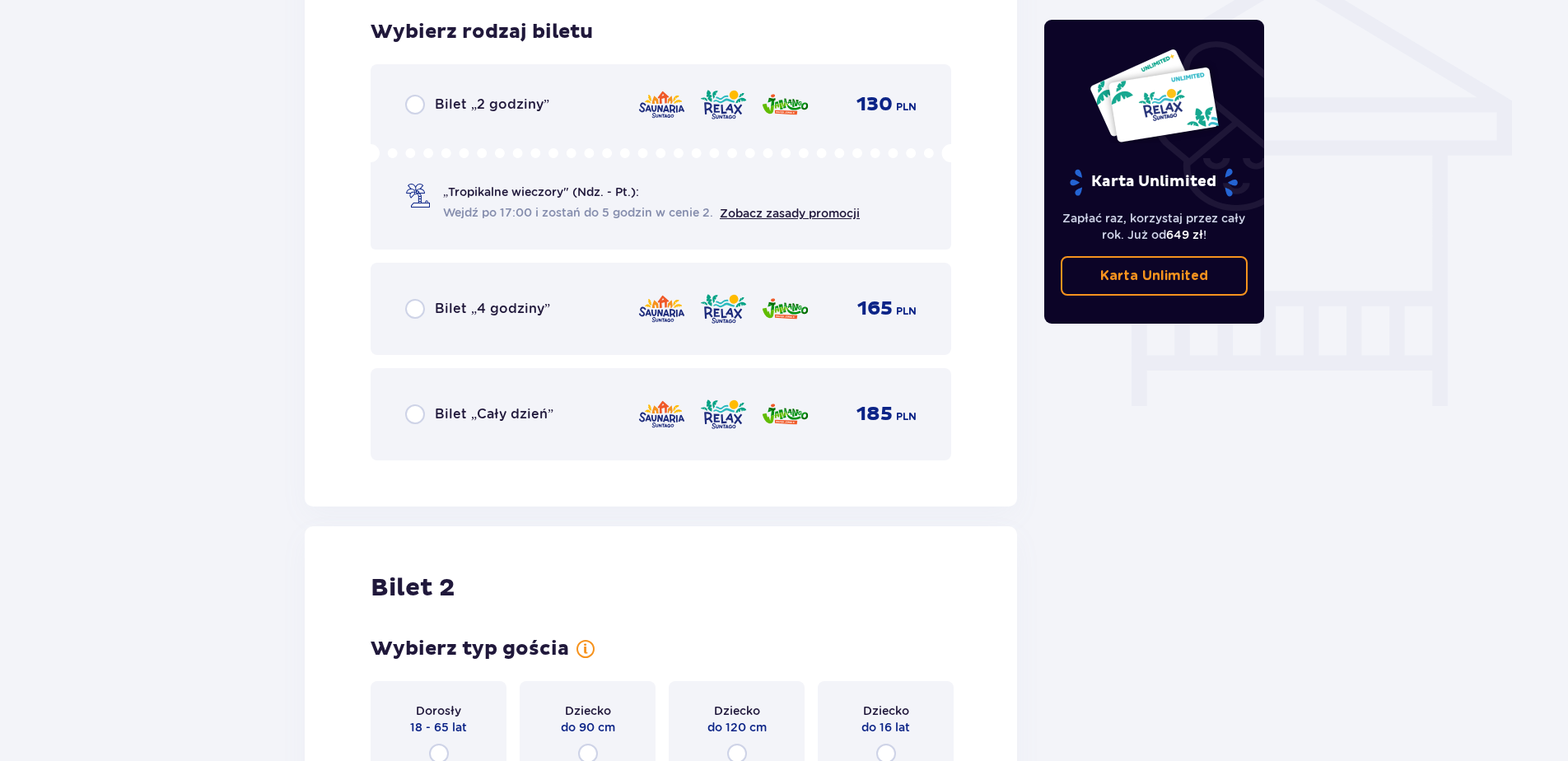
click at [405, 416] on div "Bilet „Cały dzień” 185 PLN" at bounding box center [661, 414] width 581 height 93
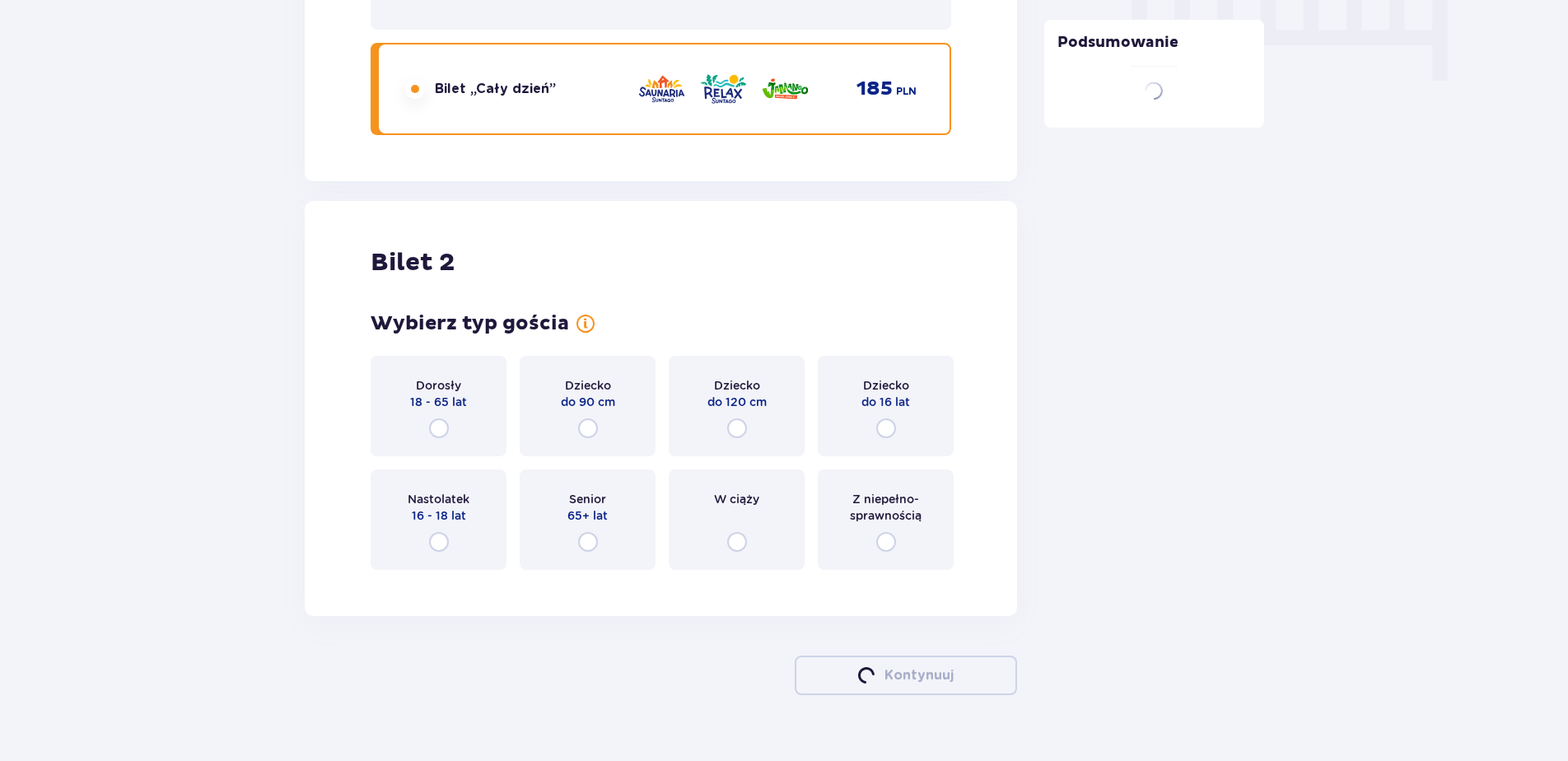
scroll to position [1729, 0]
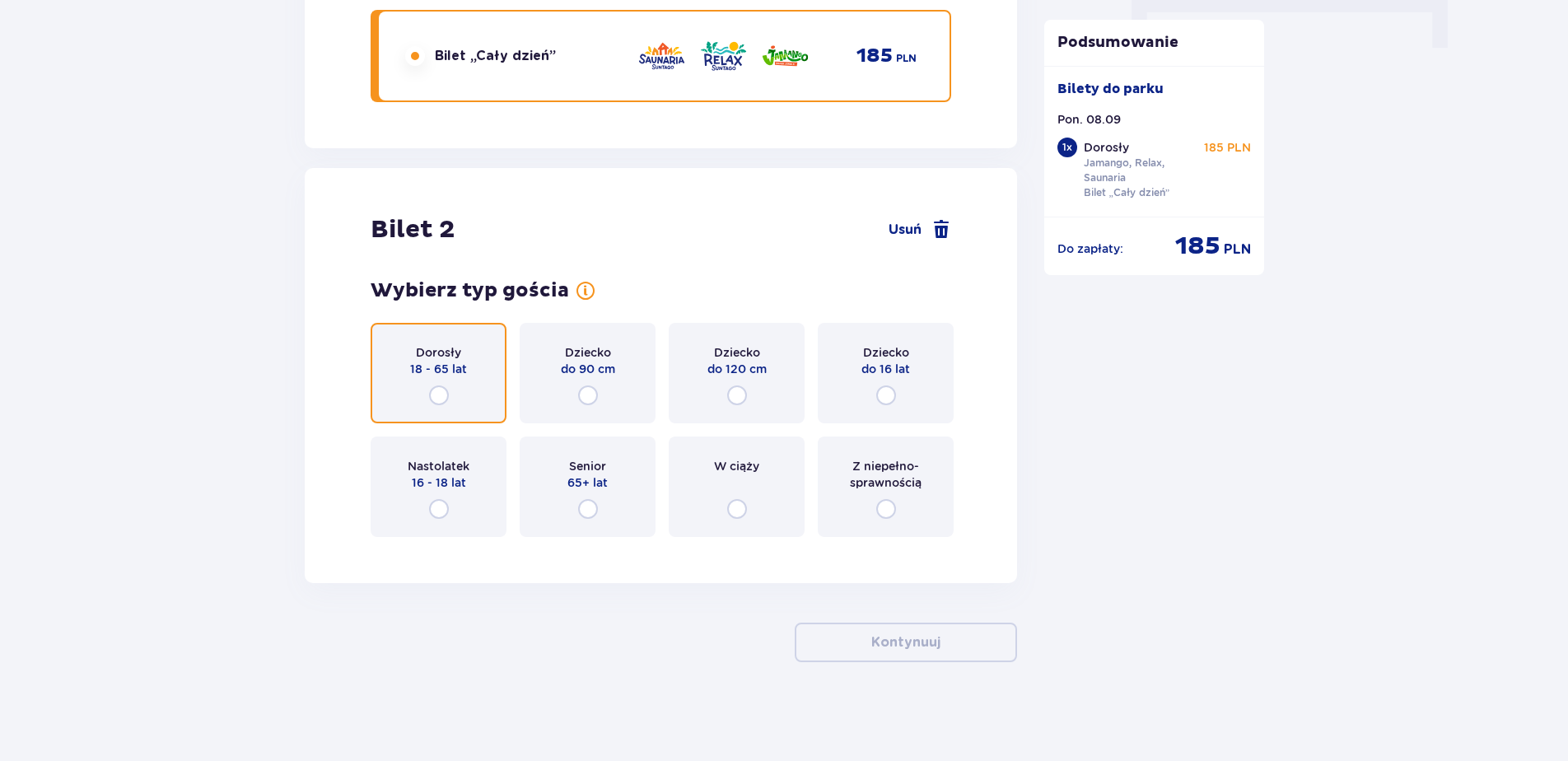
click at [437, 391] on input "radio" at bounding box center [439, 396] width 20 height 20
radio input "true"
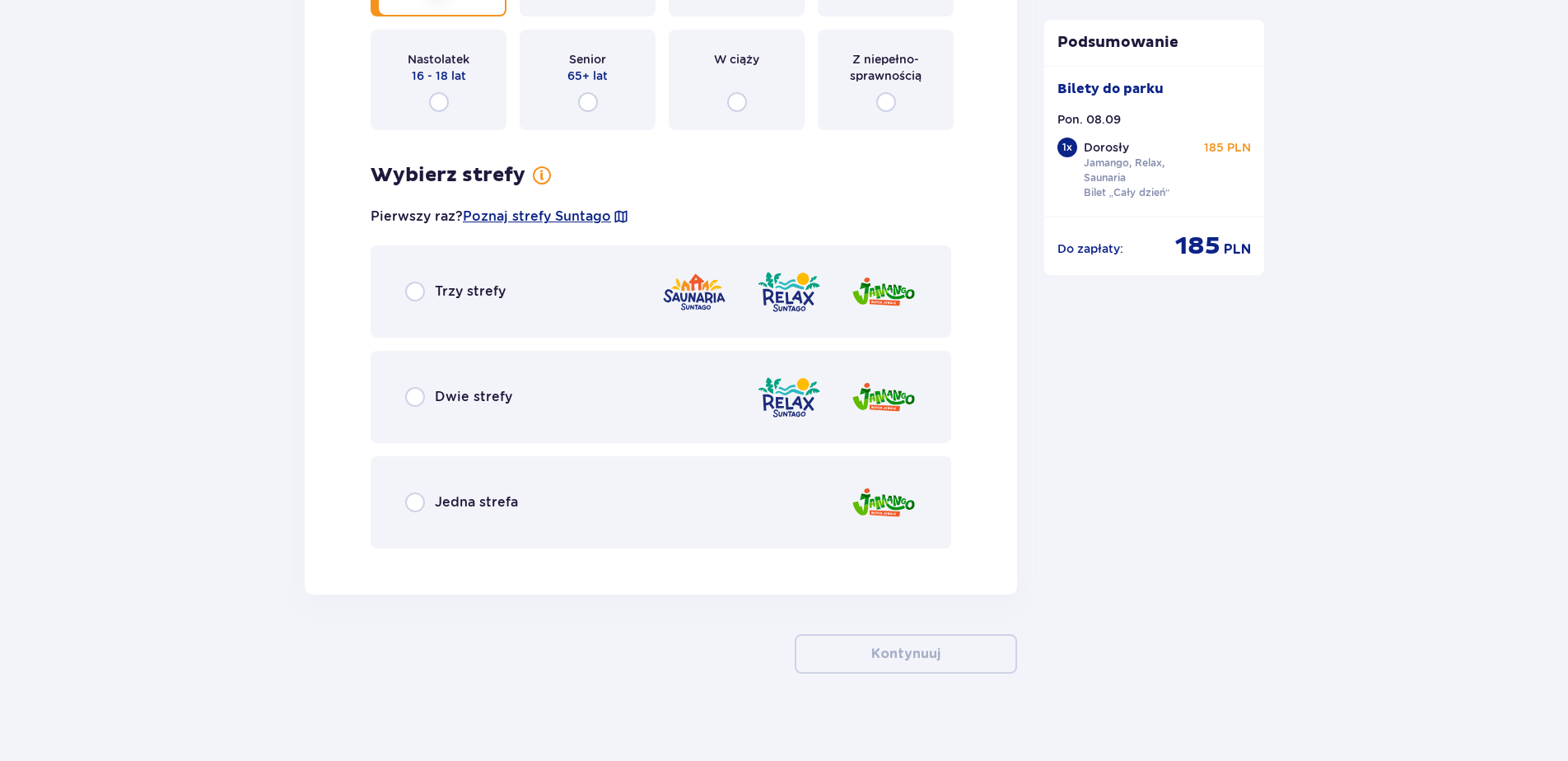
scroll to position [2148, 0]
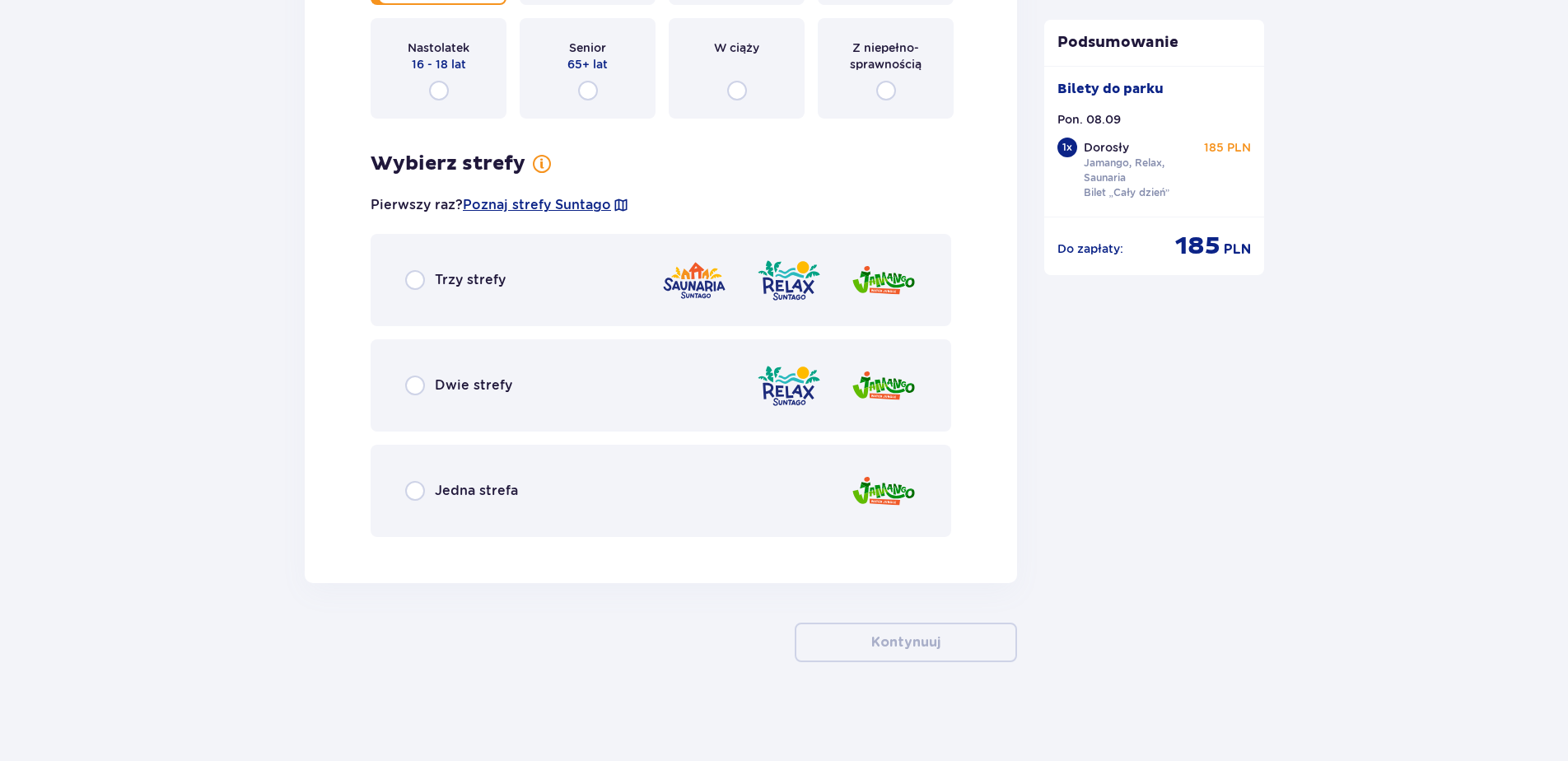
click at [425, 296] on div "Trzy strefy" at bounding box center [661, 280] width 581 height 93
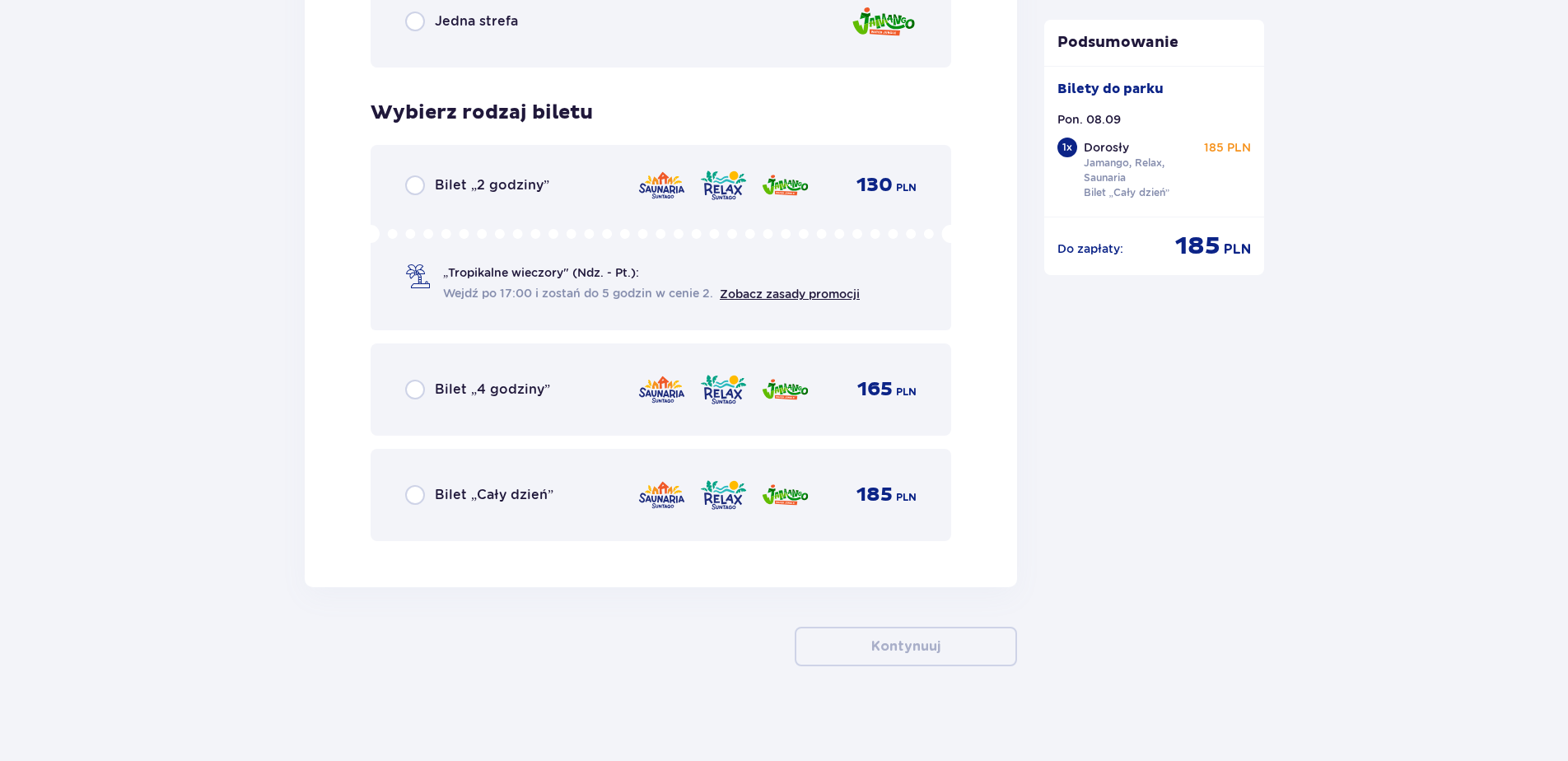
scroll to position [2622, 0]
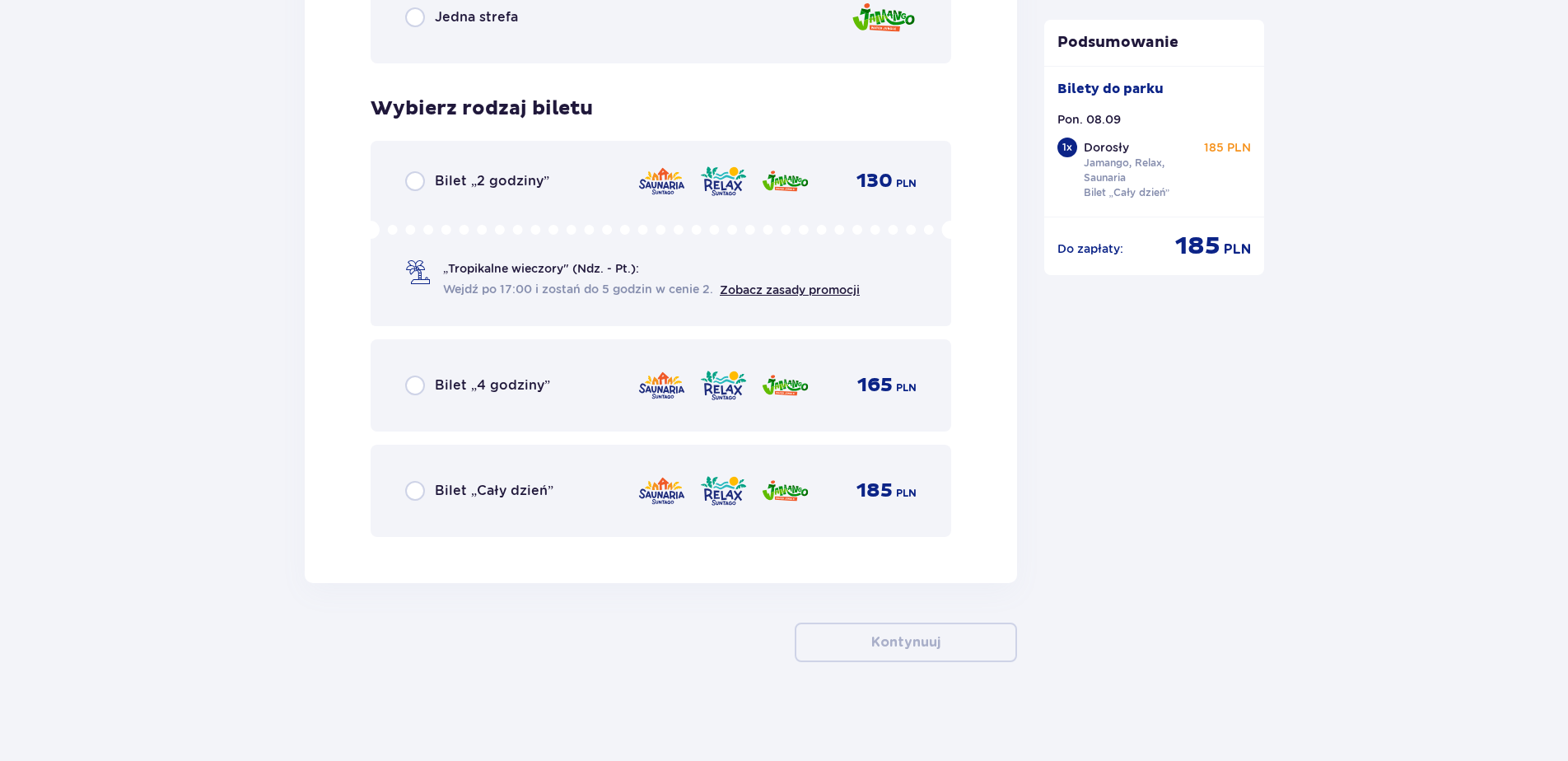
click at [432, 490] on div "Bilet „Cały dzień”" at bounding box center [480, 491] width 149 height 20
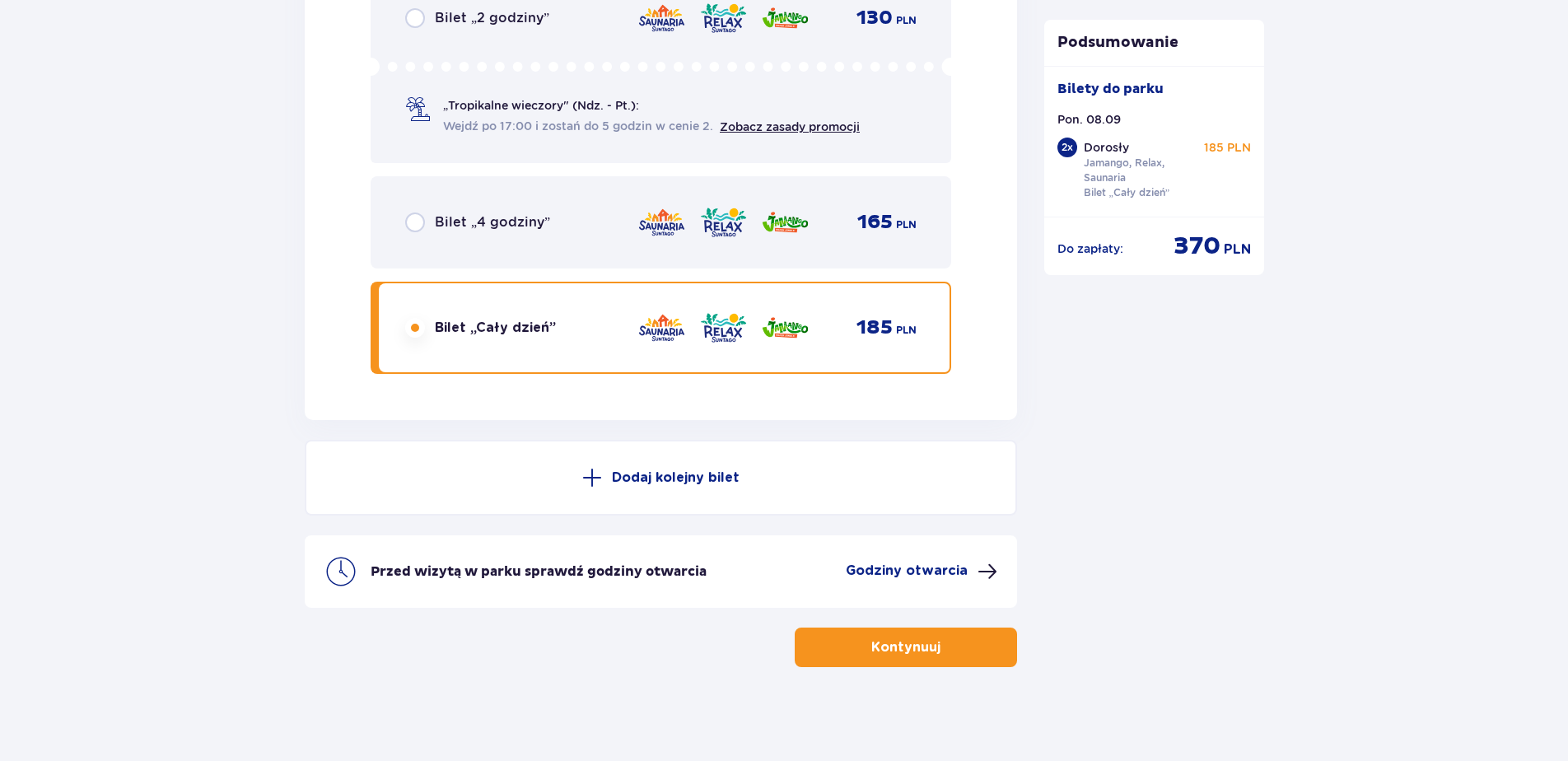
scroll to position [2790, 0]
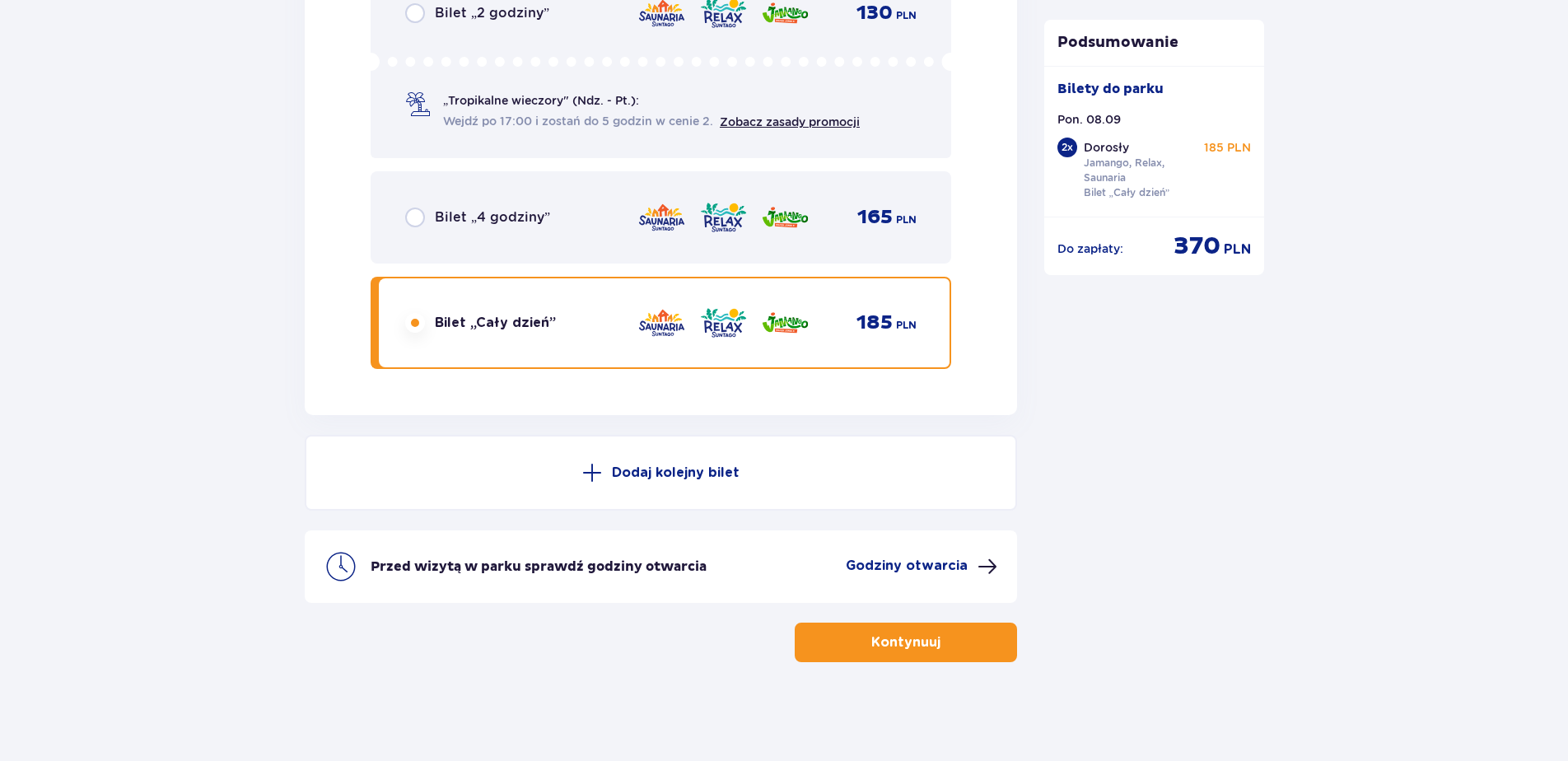
click at [922, 632] on button "Kontynuuj" at bounding box center [906, 643] width 222 height 39
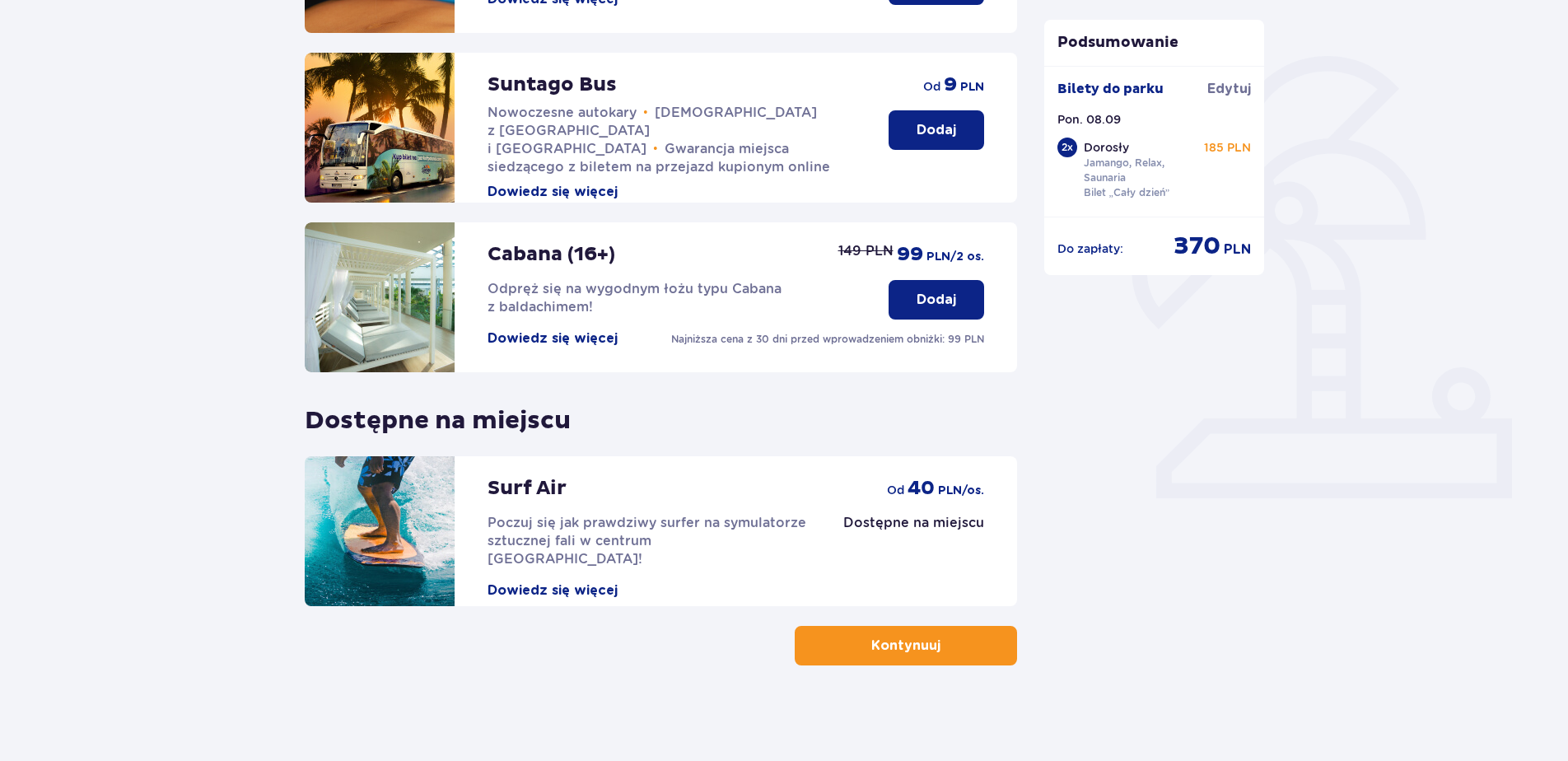
scroll to position [356, 0]
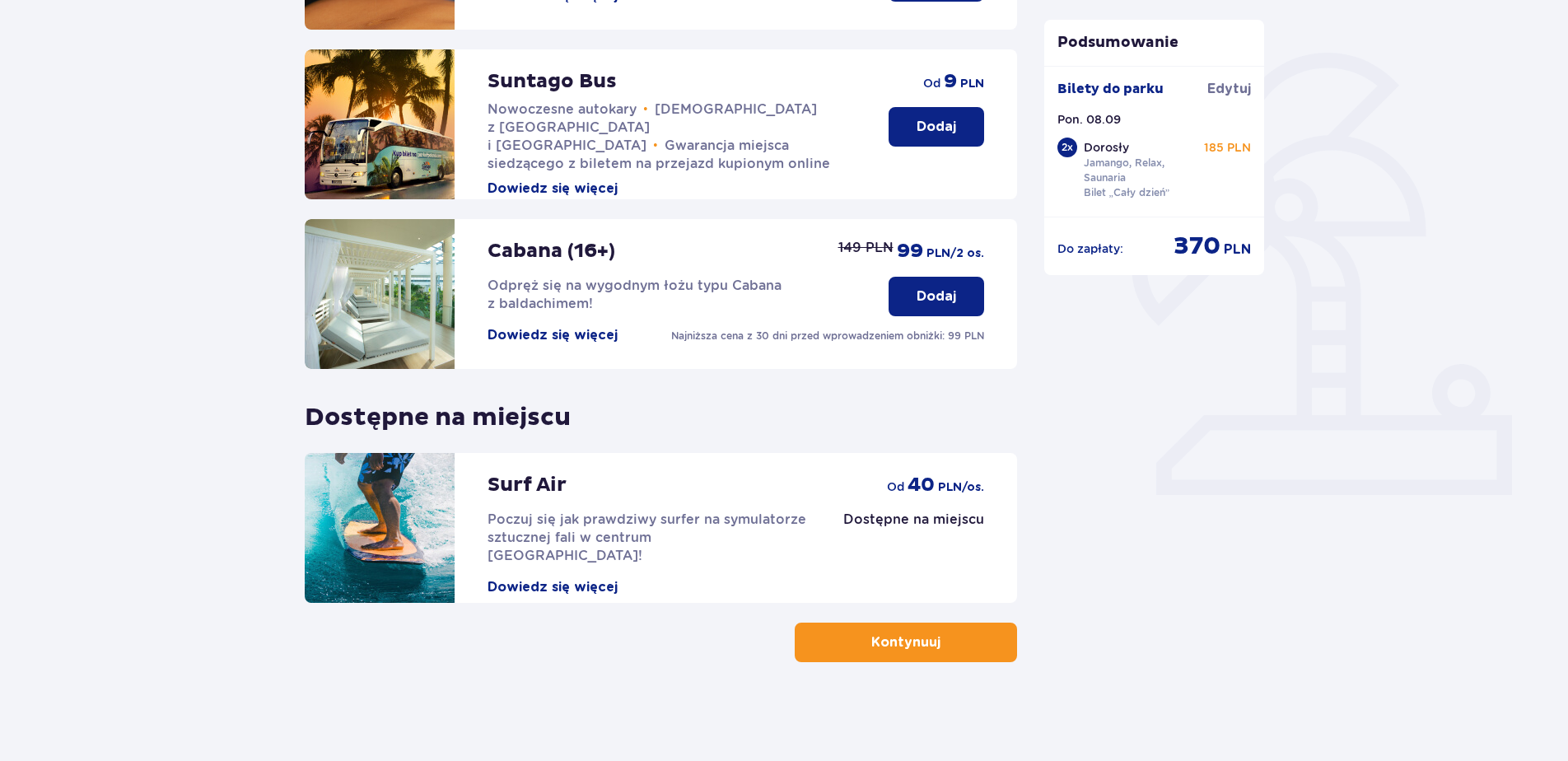
click at [872, 640] on p "Kontynuuj" at bounding box center [906, 643] width 69 height 18
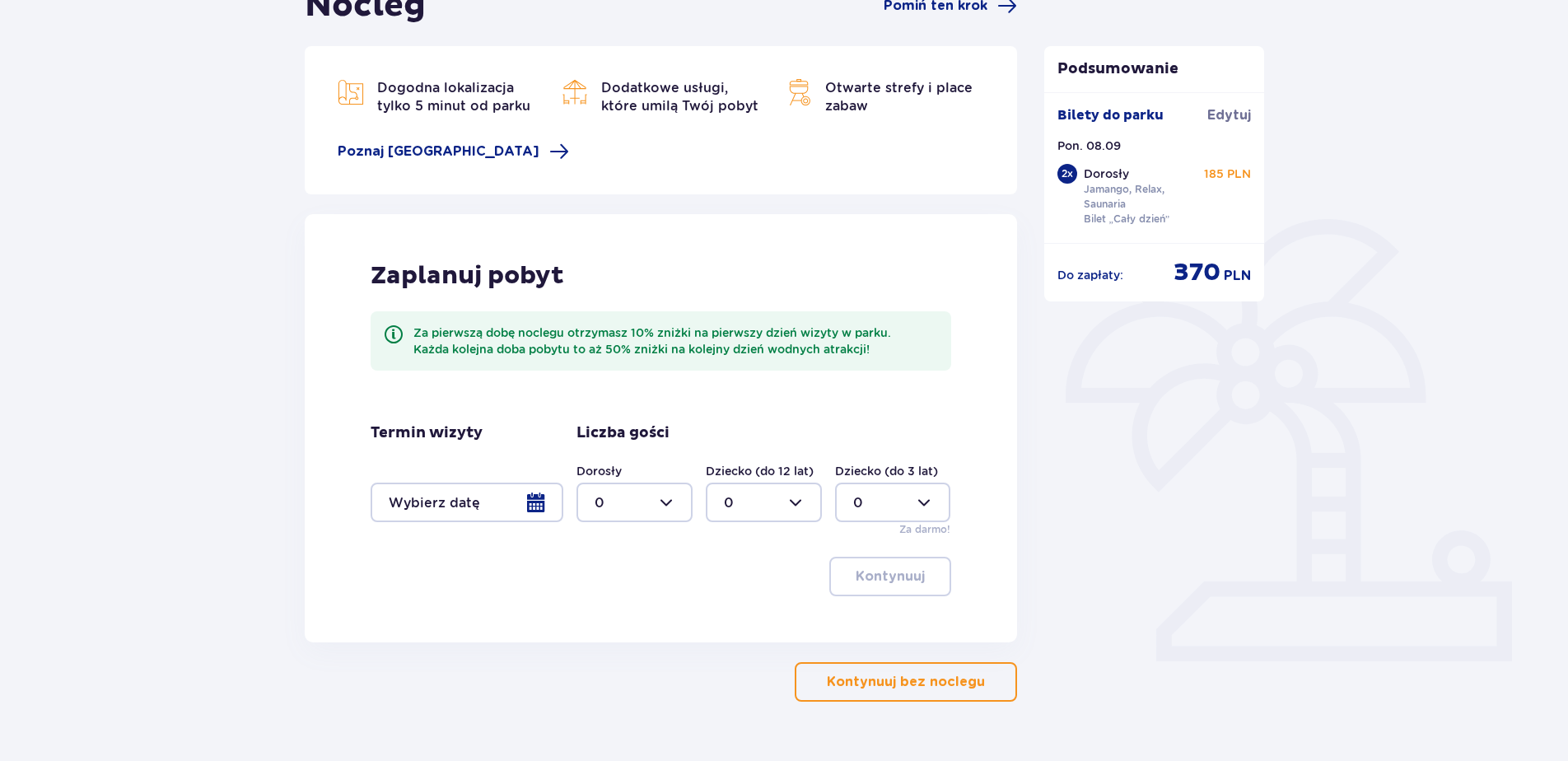
scroll to position [229, 0]
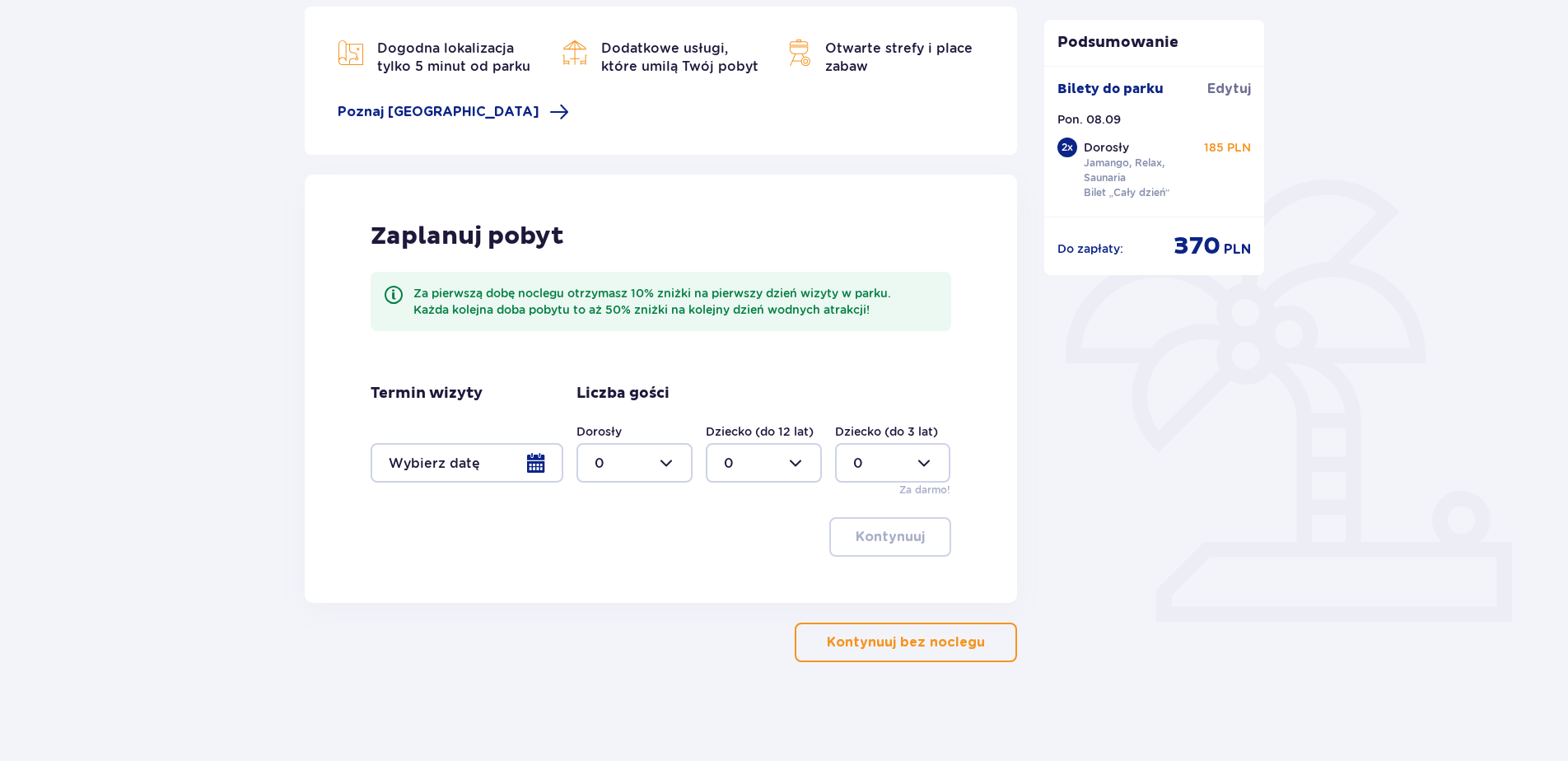
click at [932, 636] on p "Kontynuuj bez noclegu" at bounding box center [906, 643] width 158 height 18
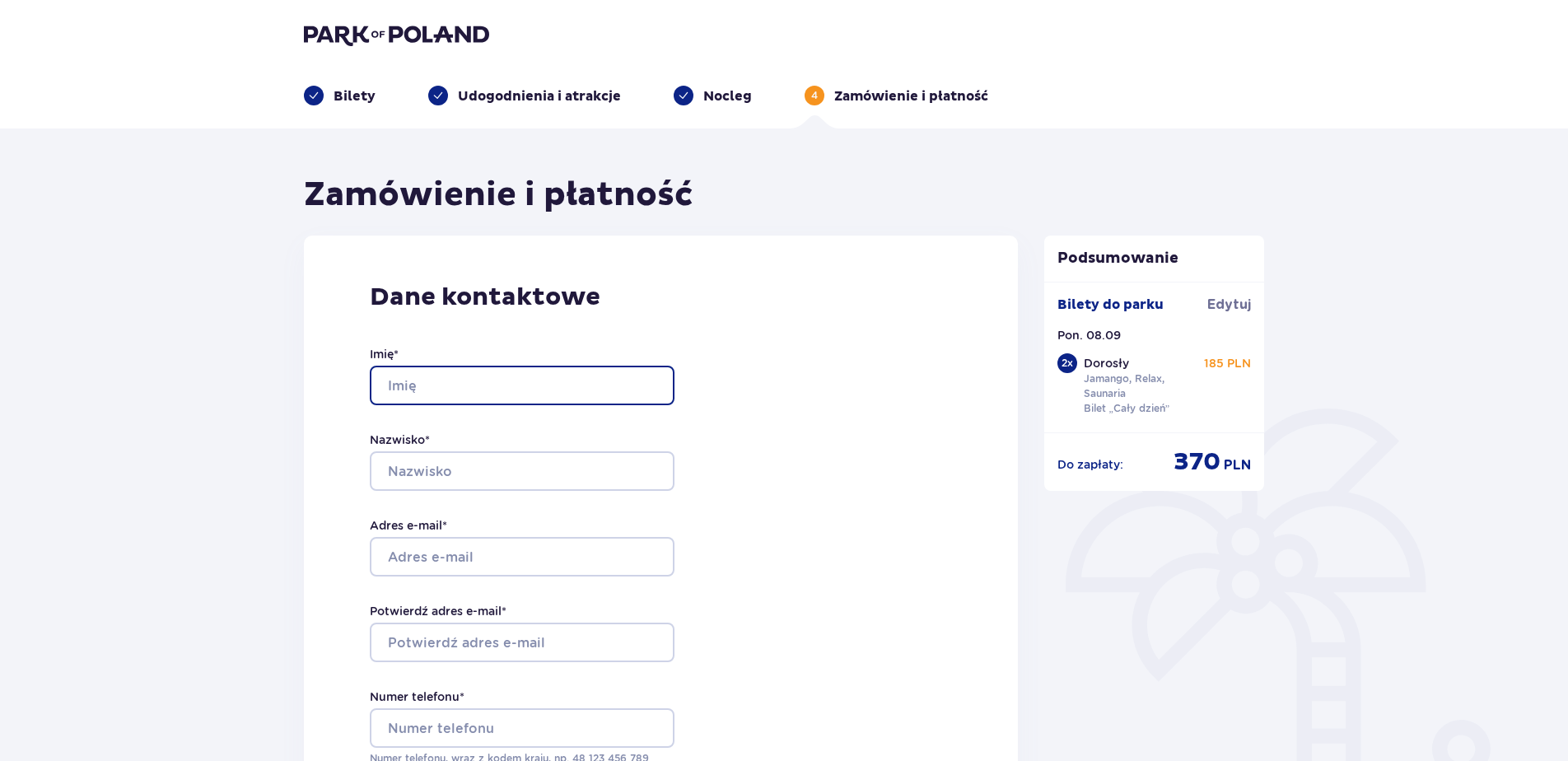
click at [541, 380] on input "Imię *" at bounding box center [522, 386] width 305 height 39
type input "Agata"
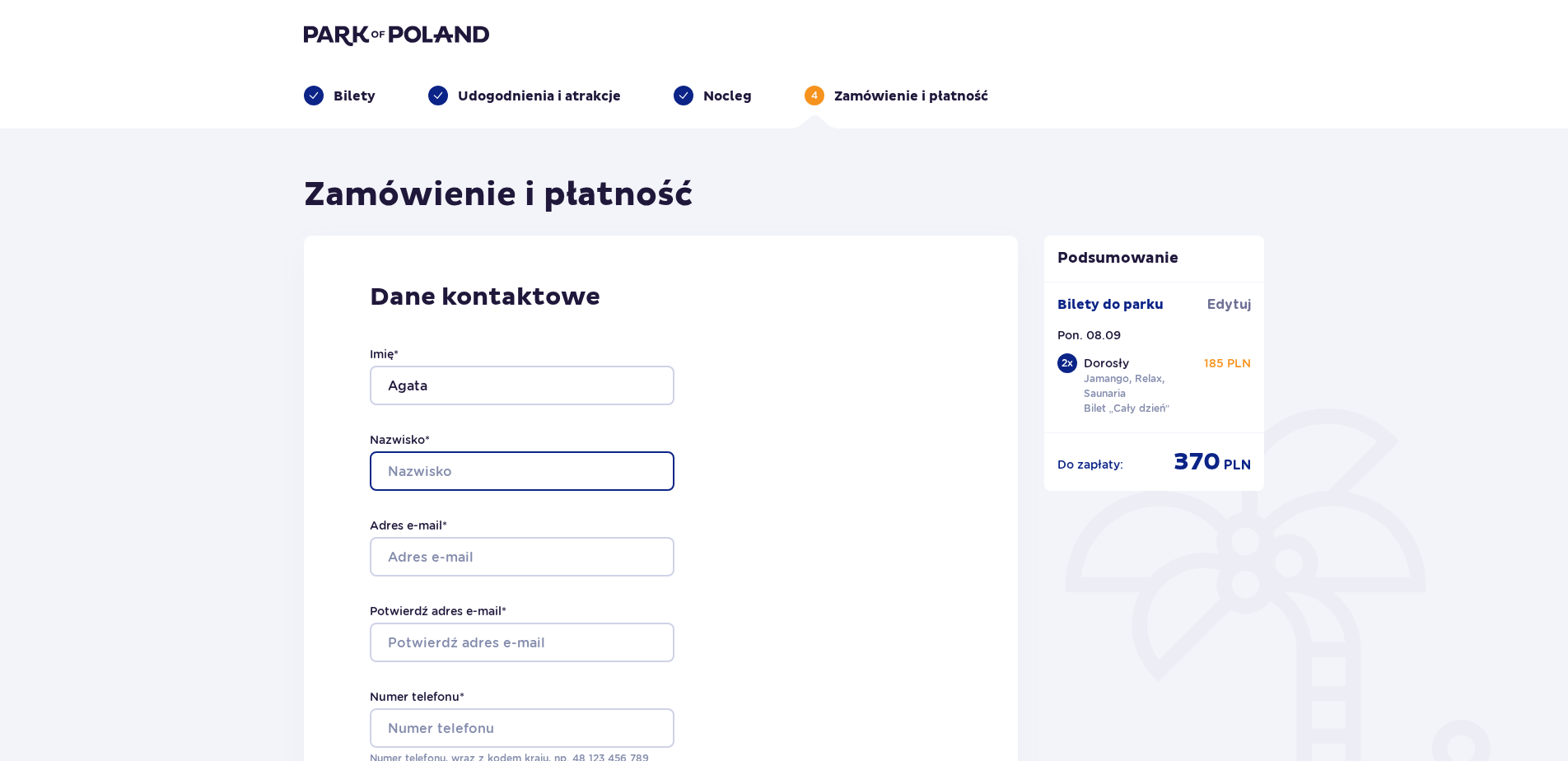
type input "[PERSON_NAME]"
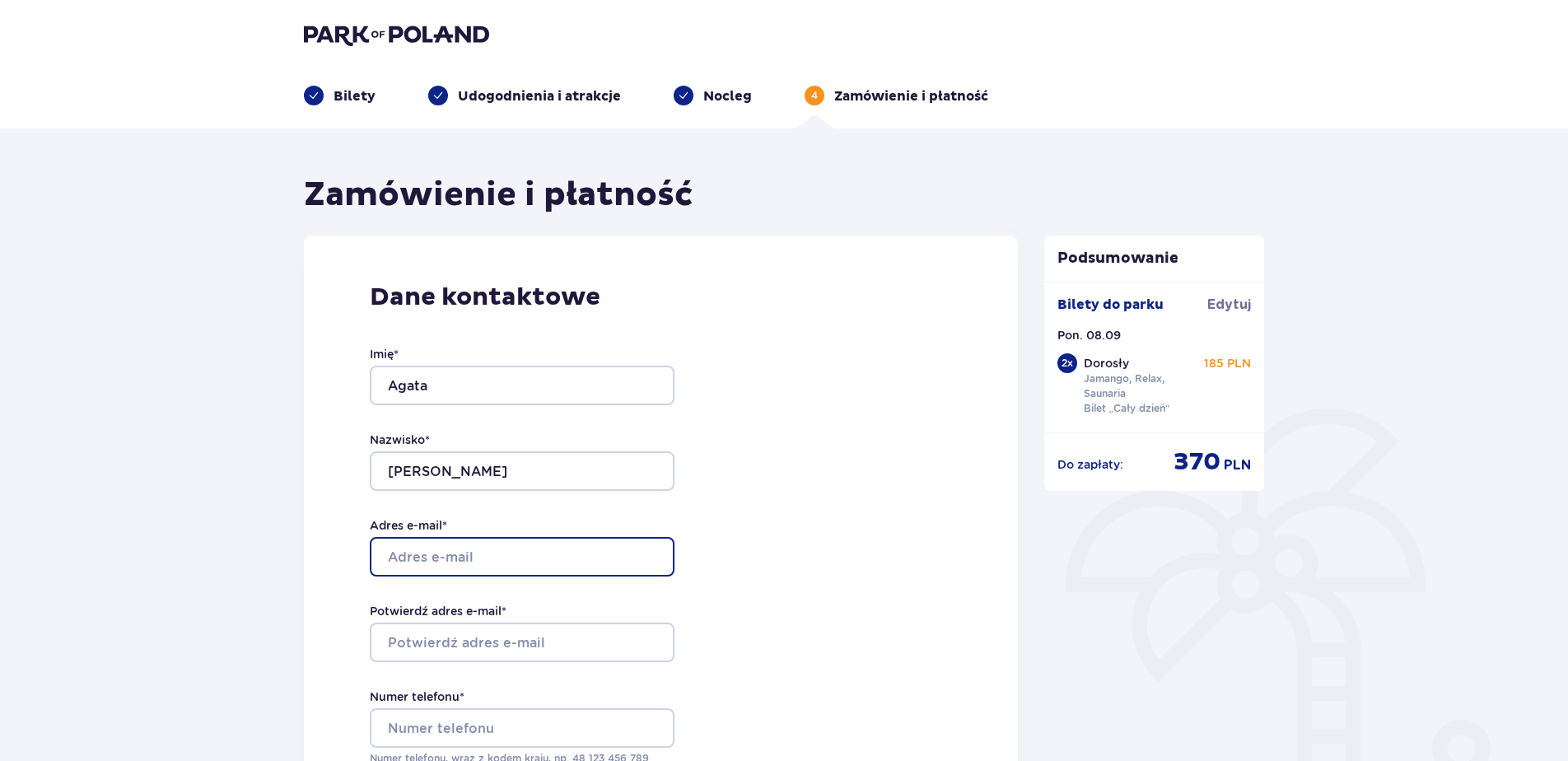
type input "[EMAIL_ADDRESS][DOMAIN_NAME]"
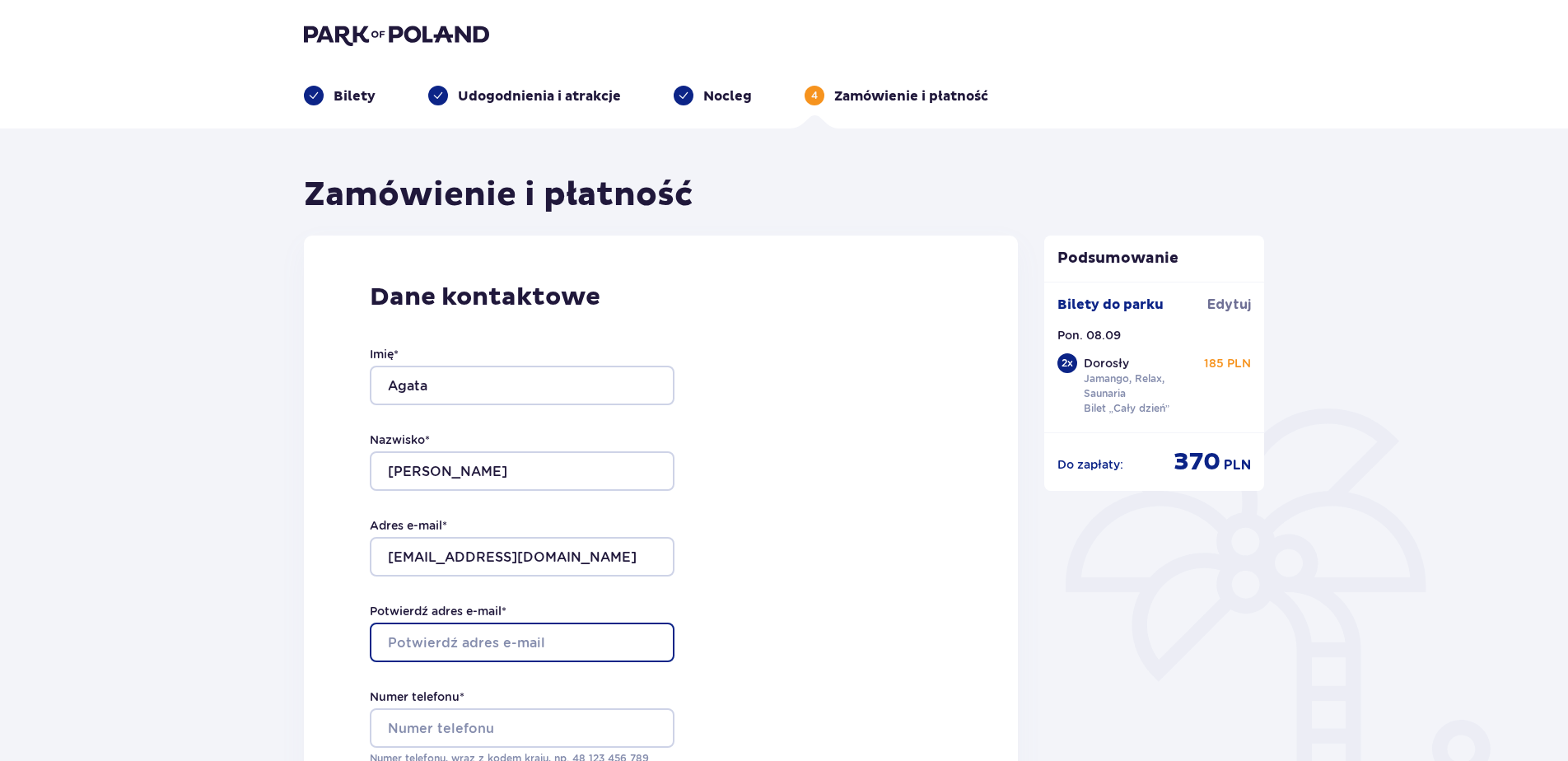
type input "[EMAIL_ADDRESS][DOMAIN_NAME]"
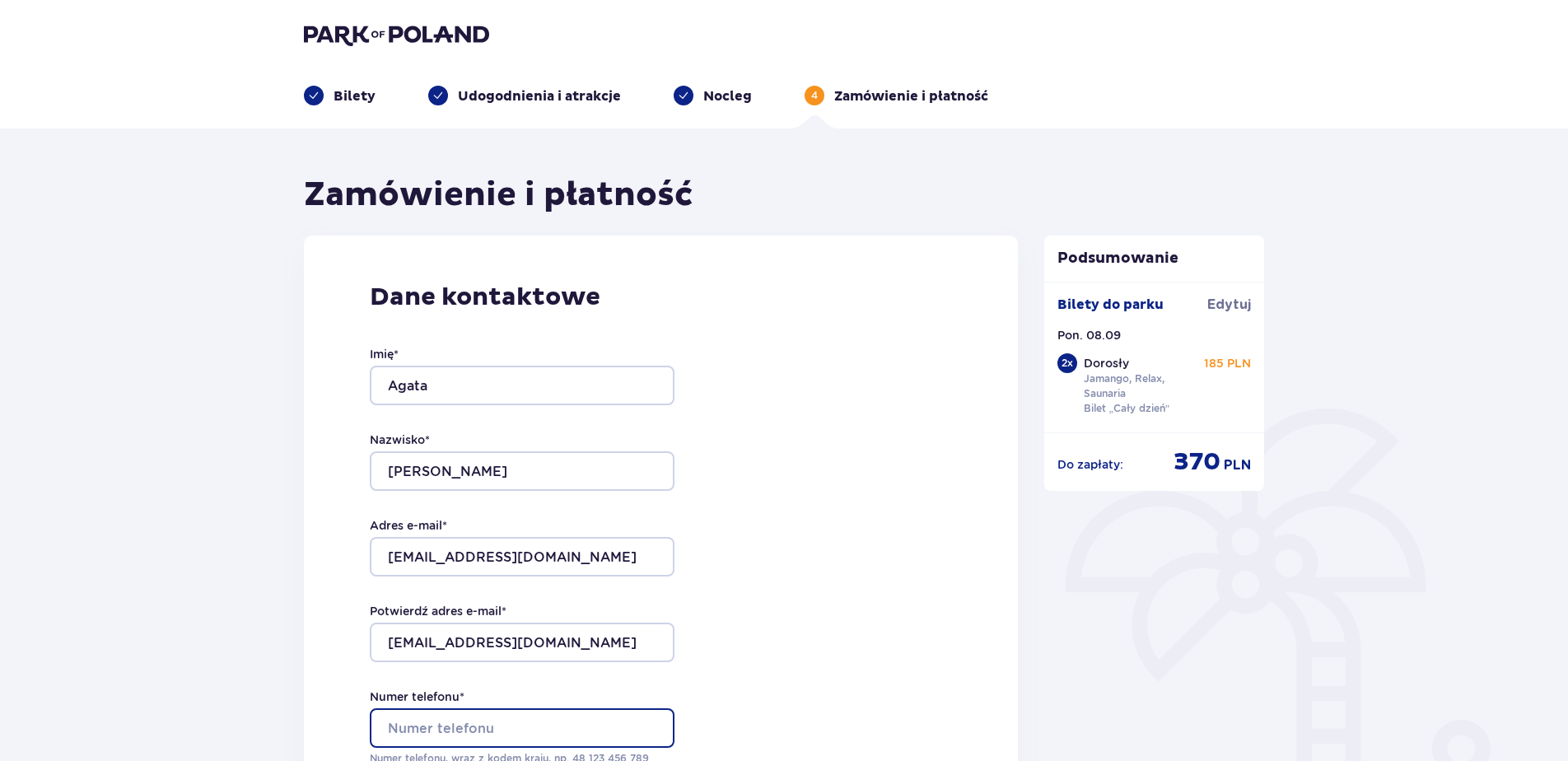
type input "737412438"
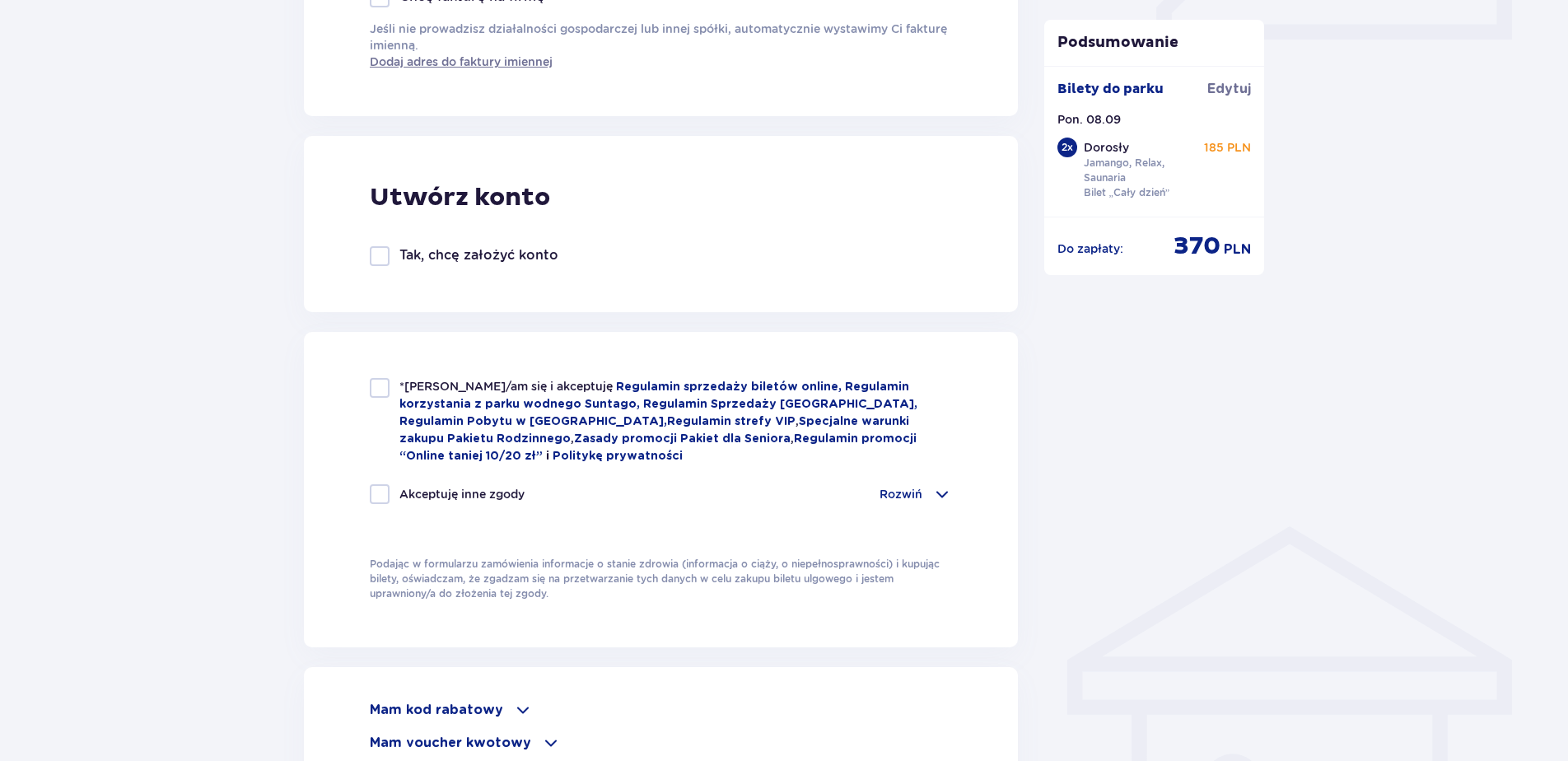
scroll to position [812, 0]
click at [382, 383] on div at bounding box center [380, 387] width 20 height 20
checkbox input "true"
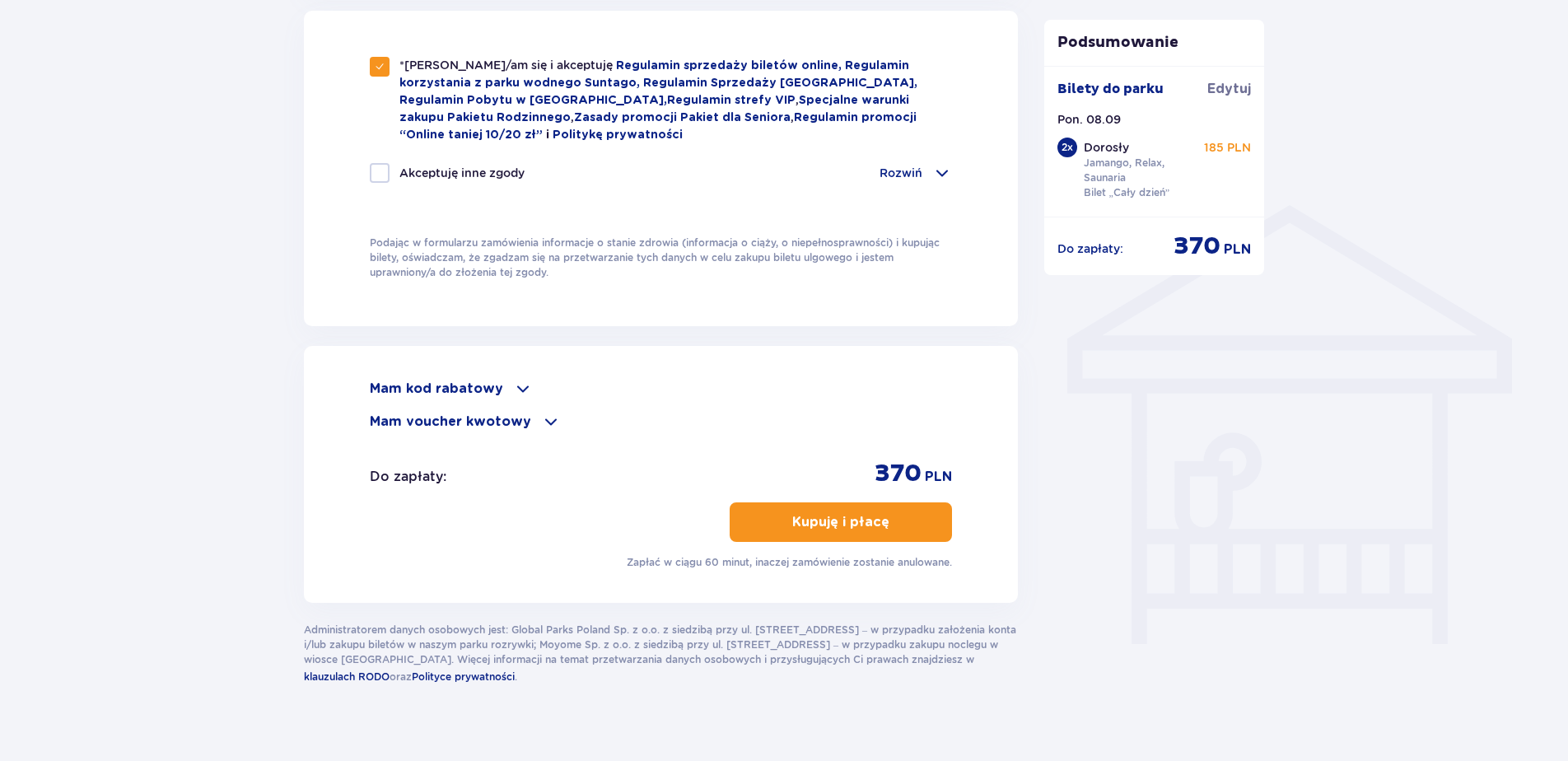
scroll to position [1136, 0]
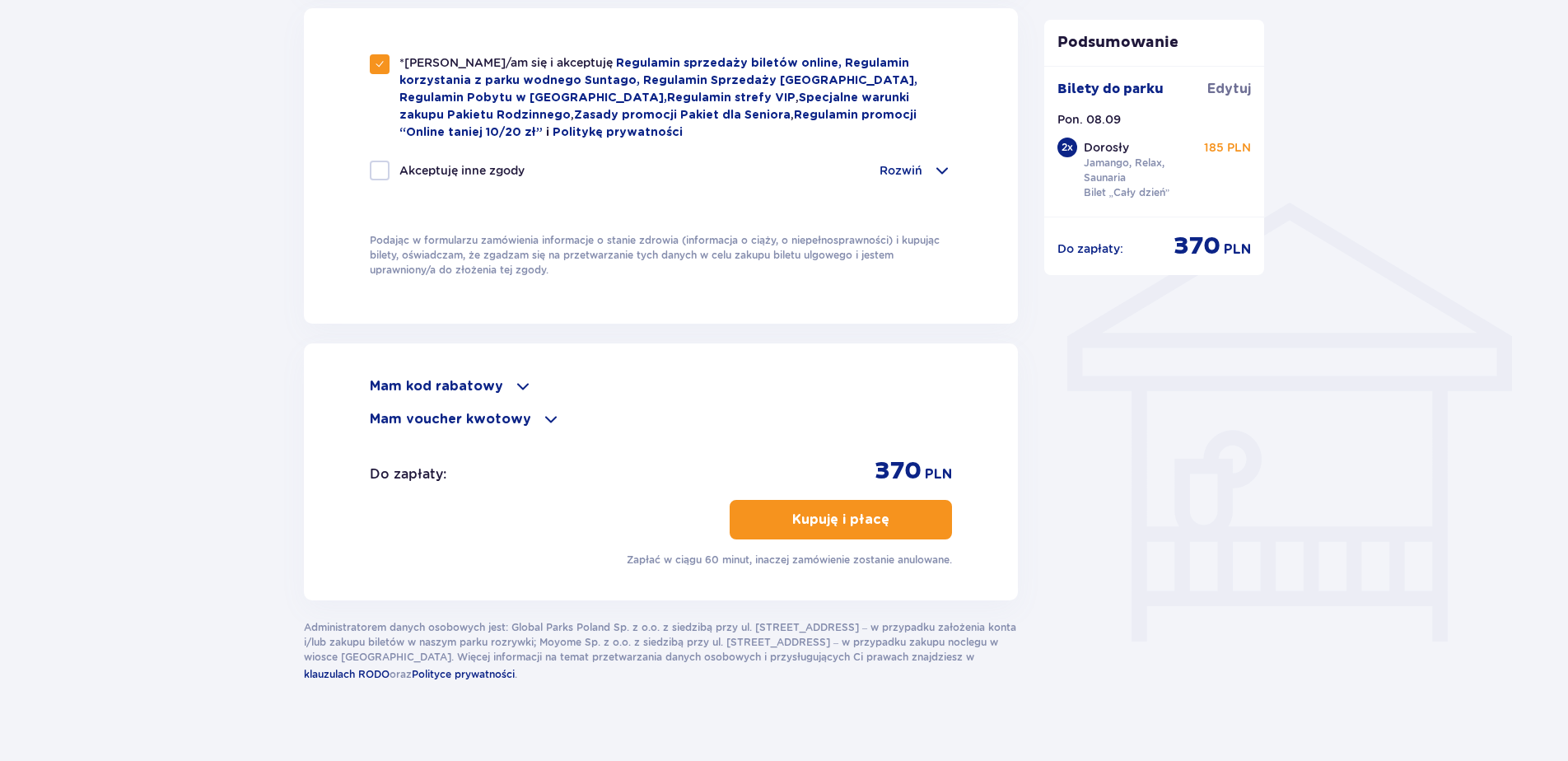
click at [884, 510] on span "button" at bounding box center [893, 520] width 20 height 20
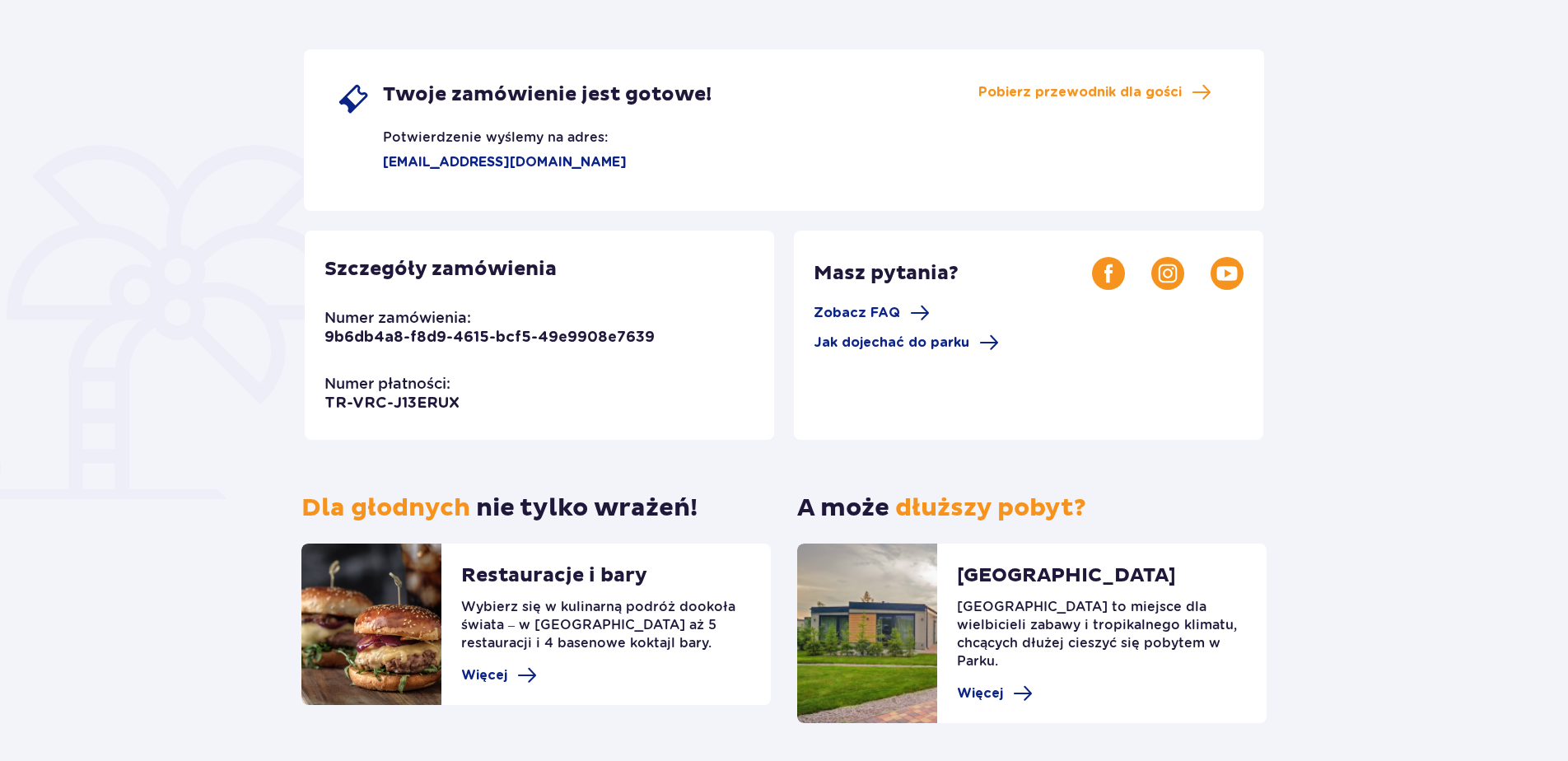
scroll to position [263, 0]
click at [495, 679] on span "Więcej" at bounding box center [484, 674] width 46 height 18
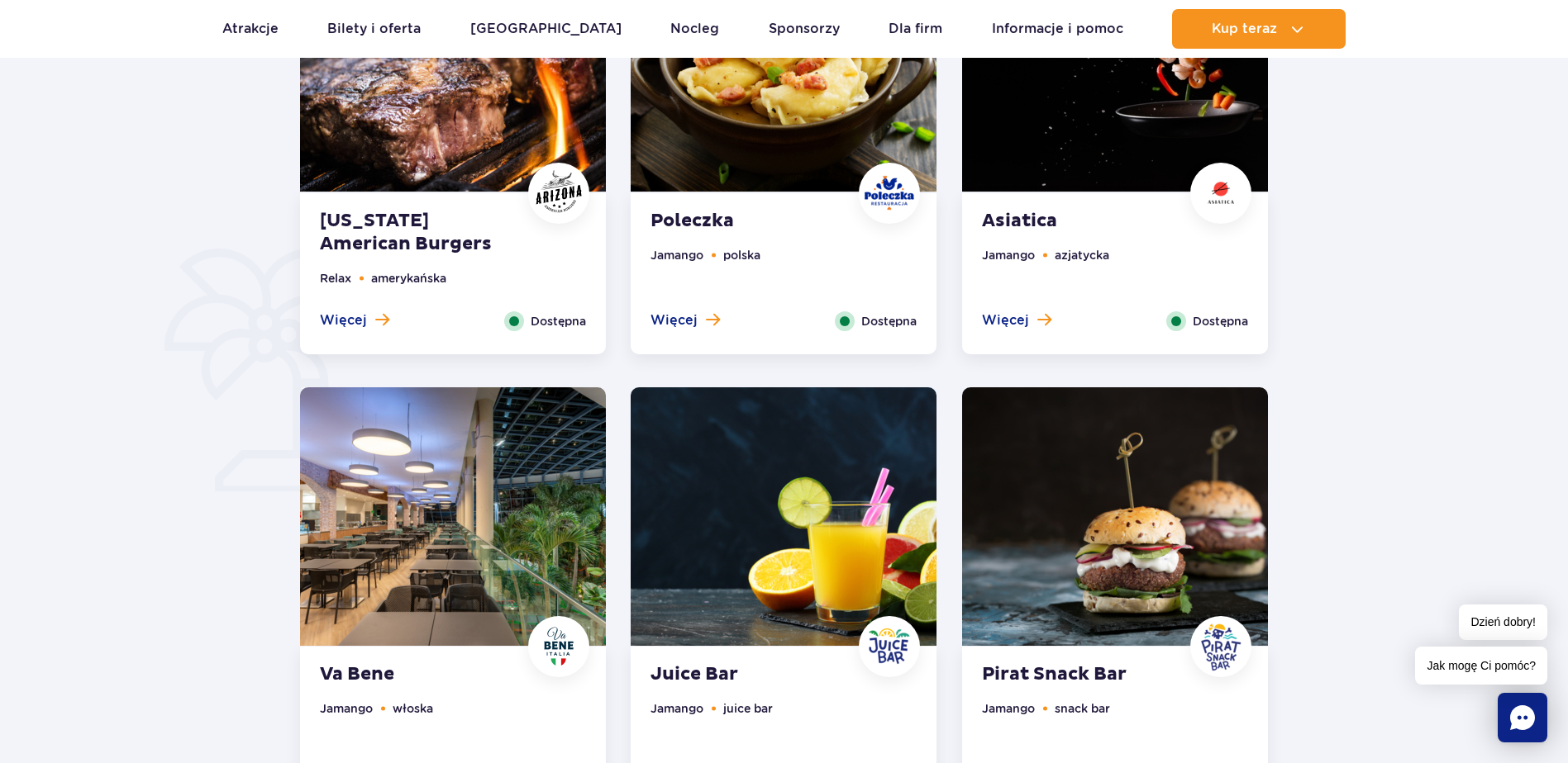
scroll to position [1024, 0]
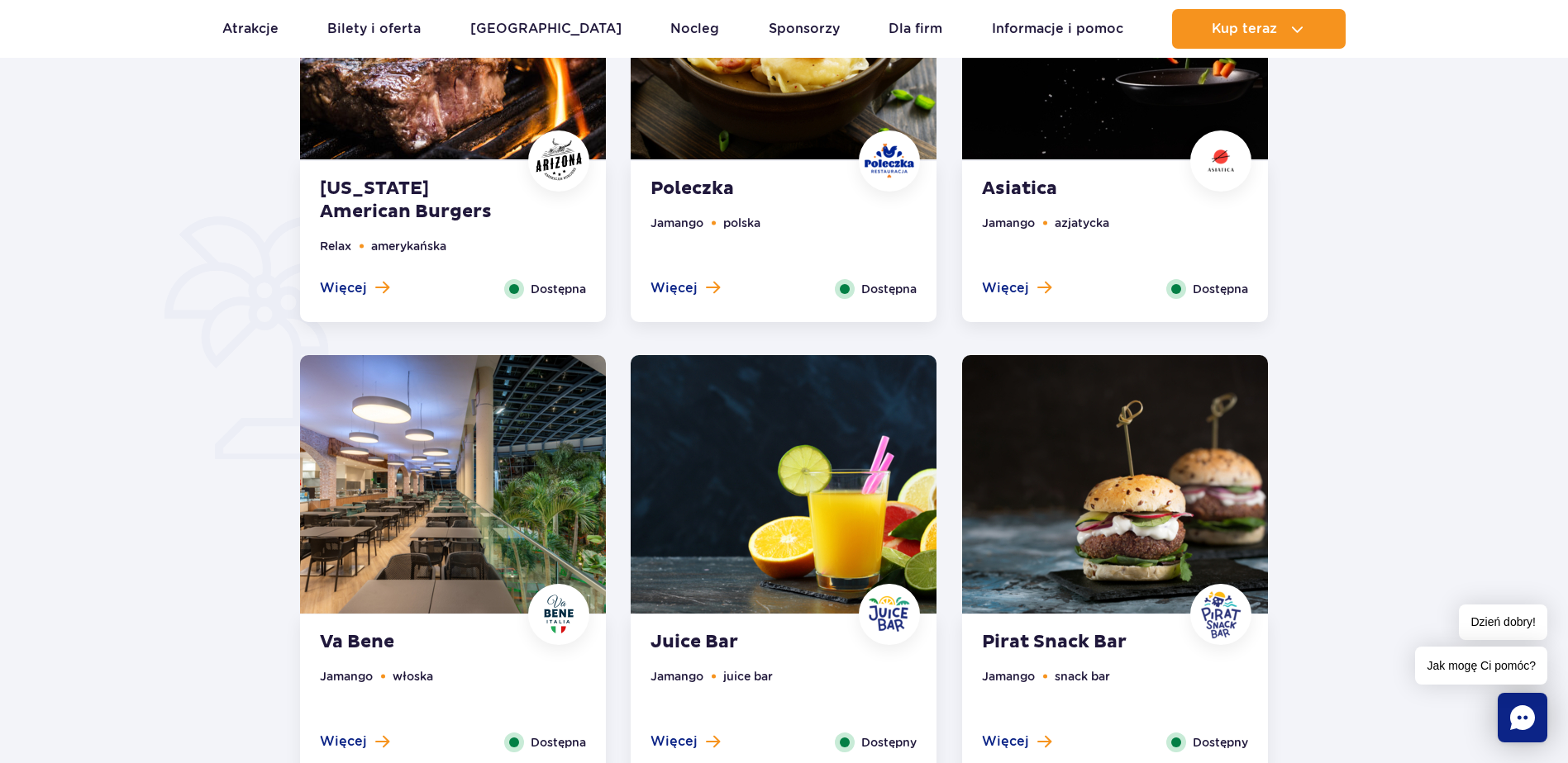
click at [1082, 135] on img at bounding box center [1115, 29] width 306 height 259
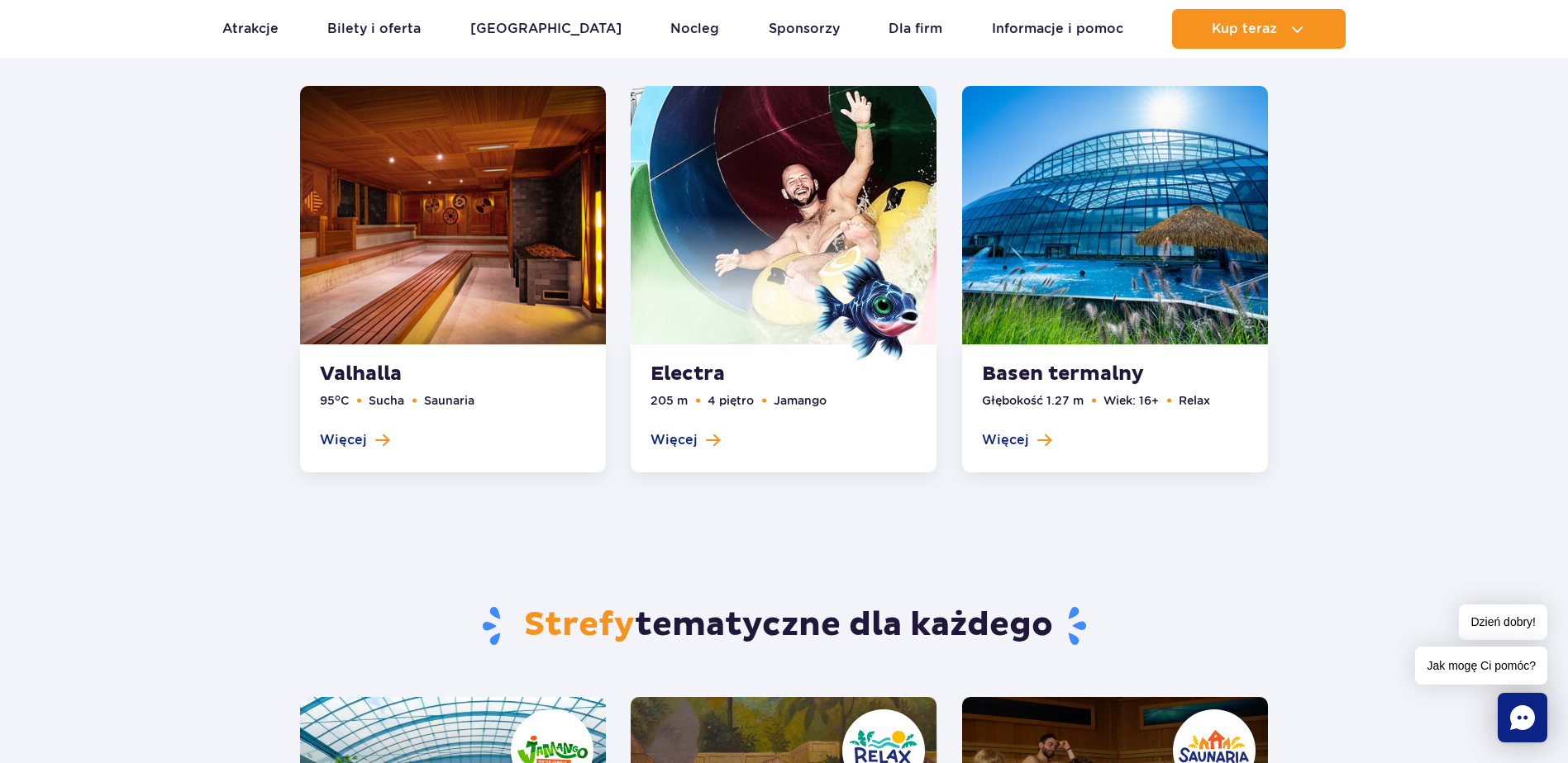
scroll to position [2970, 0]
